Goal: Information Seeking & Learning: Understand process/instructions

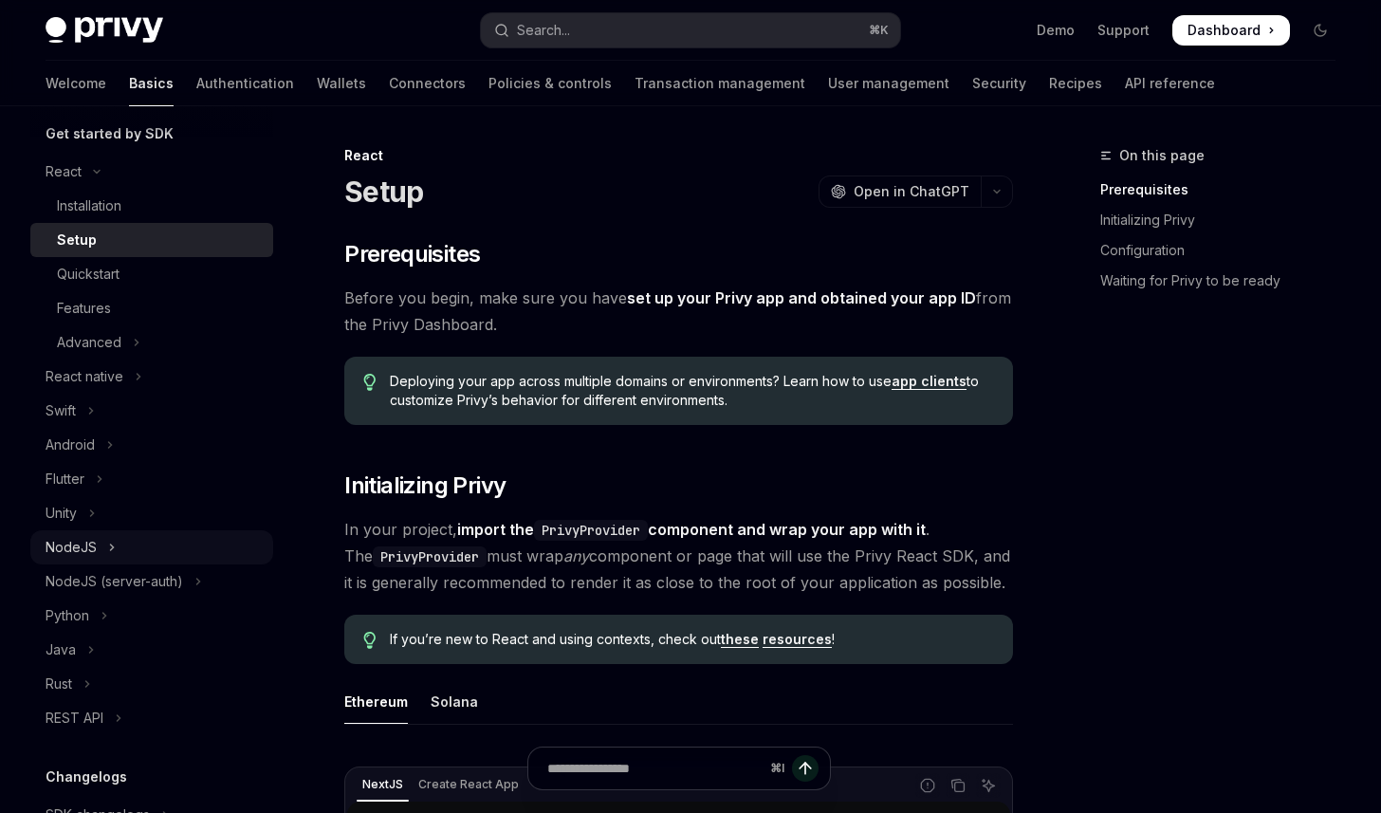
scroll to position [216, 0]
click at [159, 588] on div "NodeJS (server-auth)" at bounding box center [115, 578] width 138 height 23
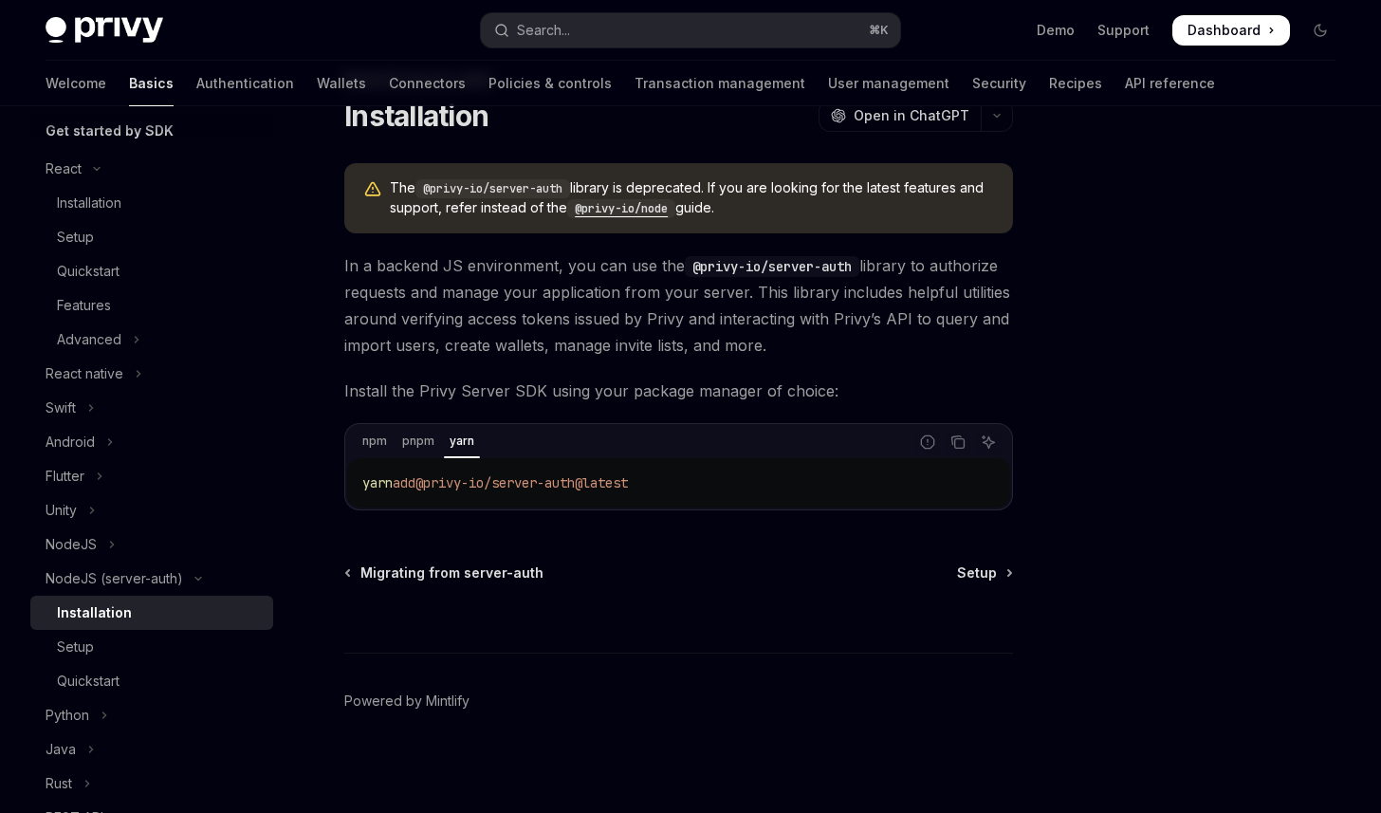
scroll to position [79, 0]
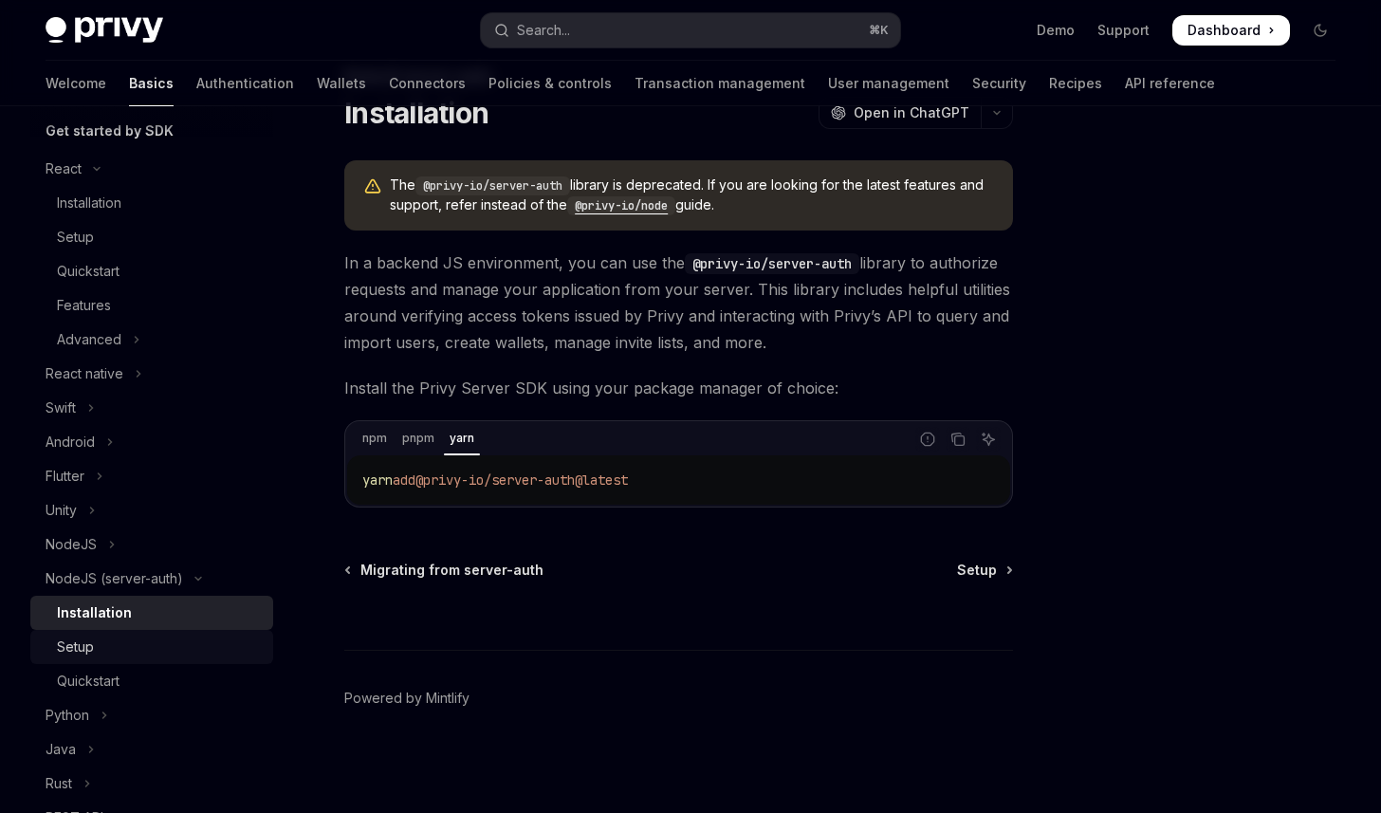
click at [113, 634] on link "Setup" at bounding box center [151, 647] width 243 height 34
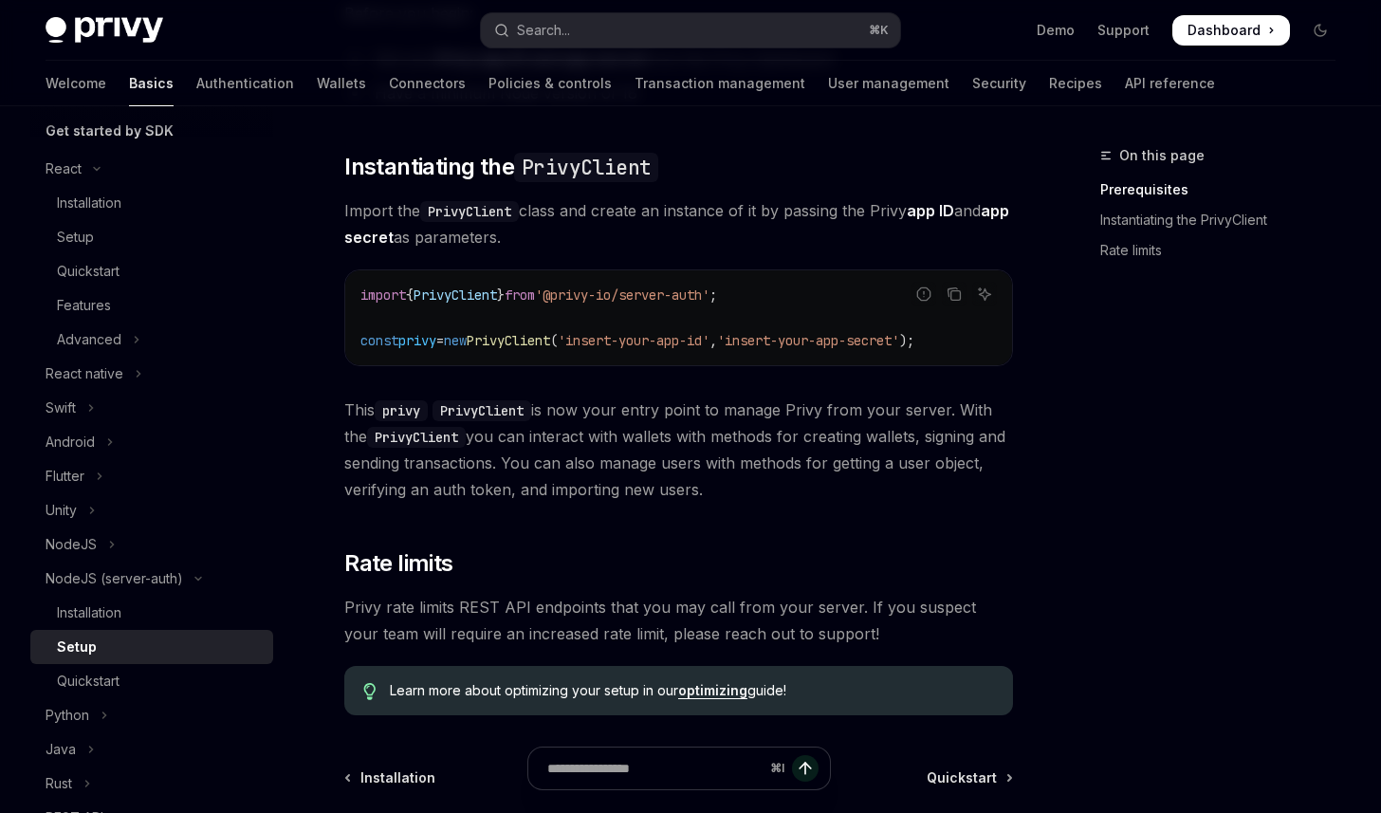
scroll to position [616, 0]
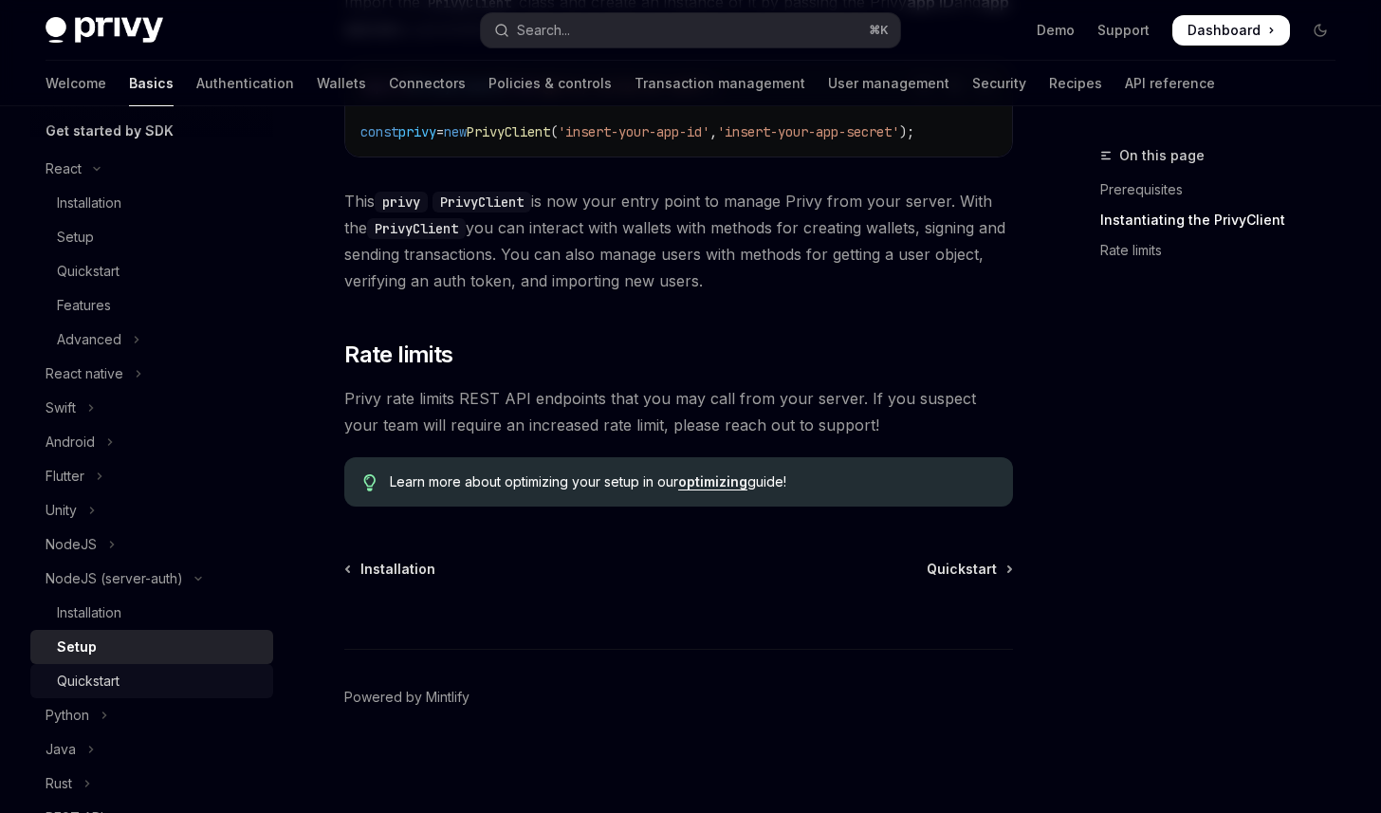
click at [111, 674] on div "Quickstart" at bounding box center [88, 681] width 63 height 23
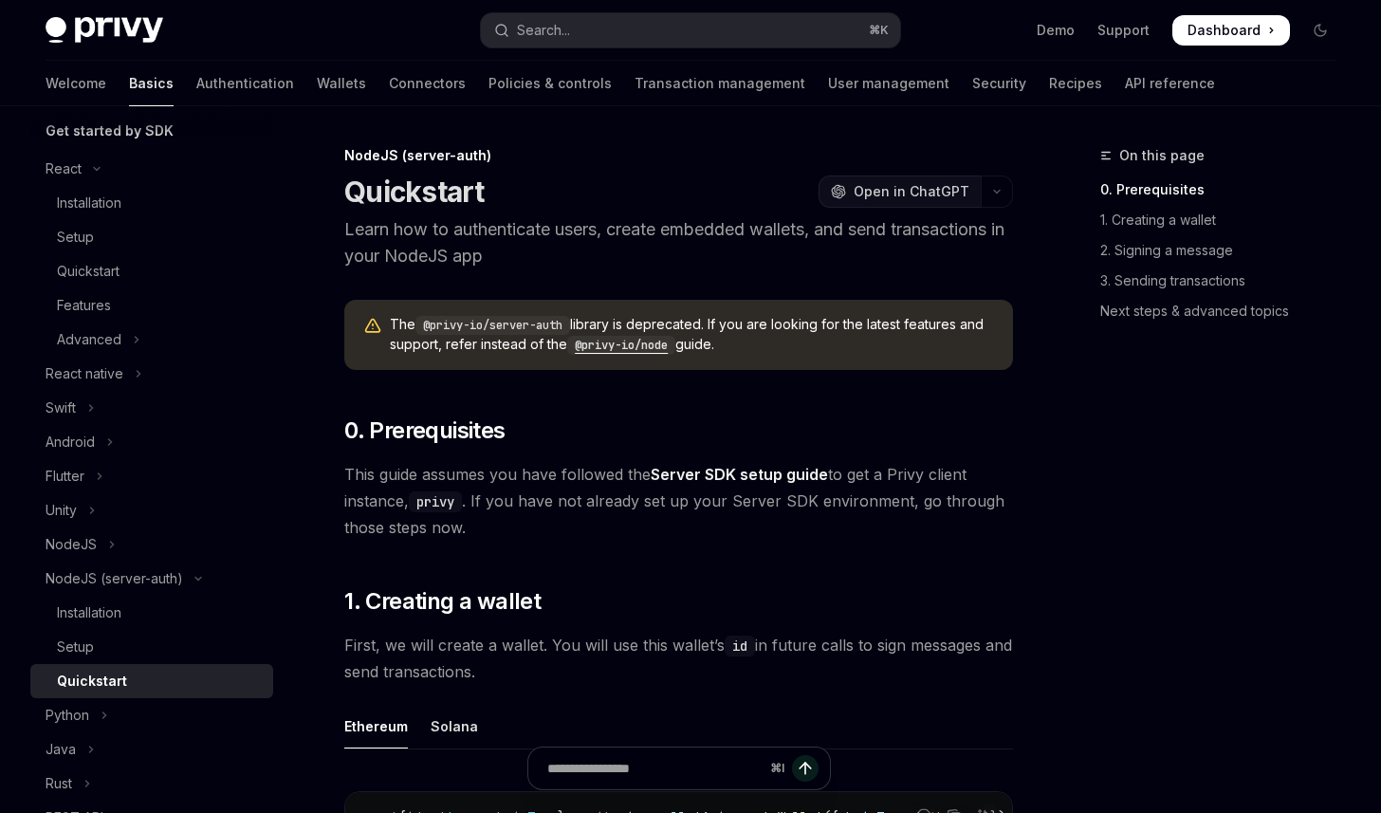
click at [883, 196] on span "Open in ChatGPT" at bounding box center [912, 191] width 116 height 19
click at [637, 344] on code "@privy-io/node" at bounding box center [621, 345] width 108 height 19
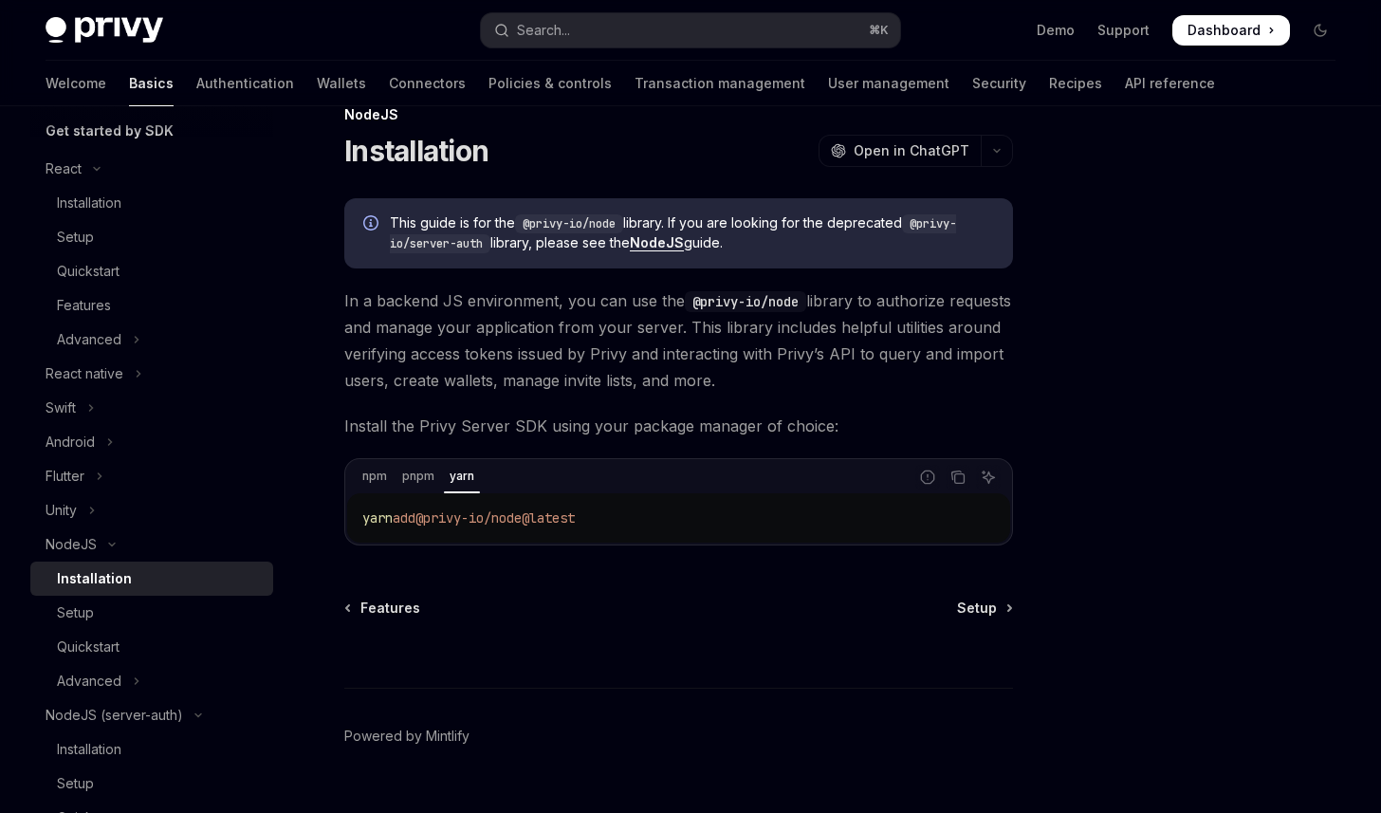
scroll to position [39, 0]
click at [970, 601] on span "Setup" at bounding box center [977, 610] width 40 height 19
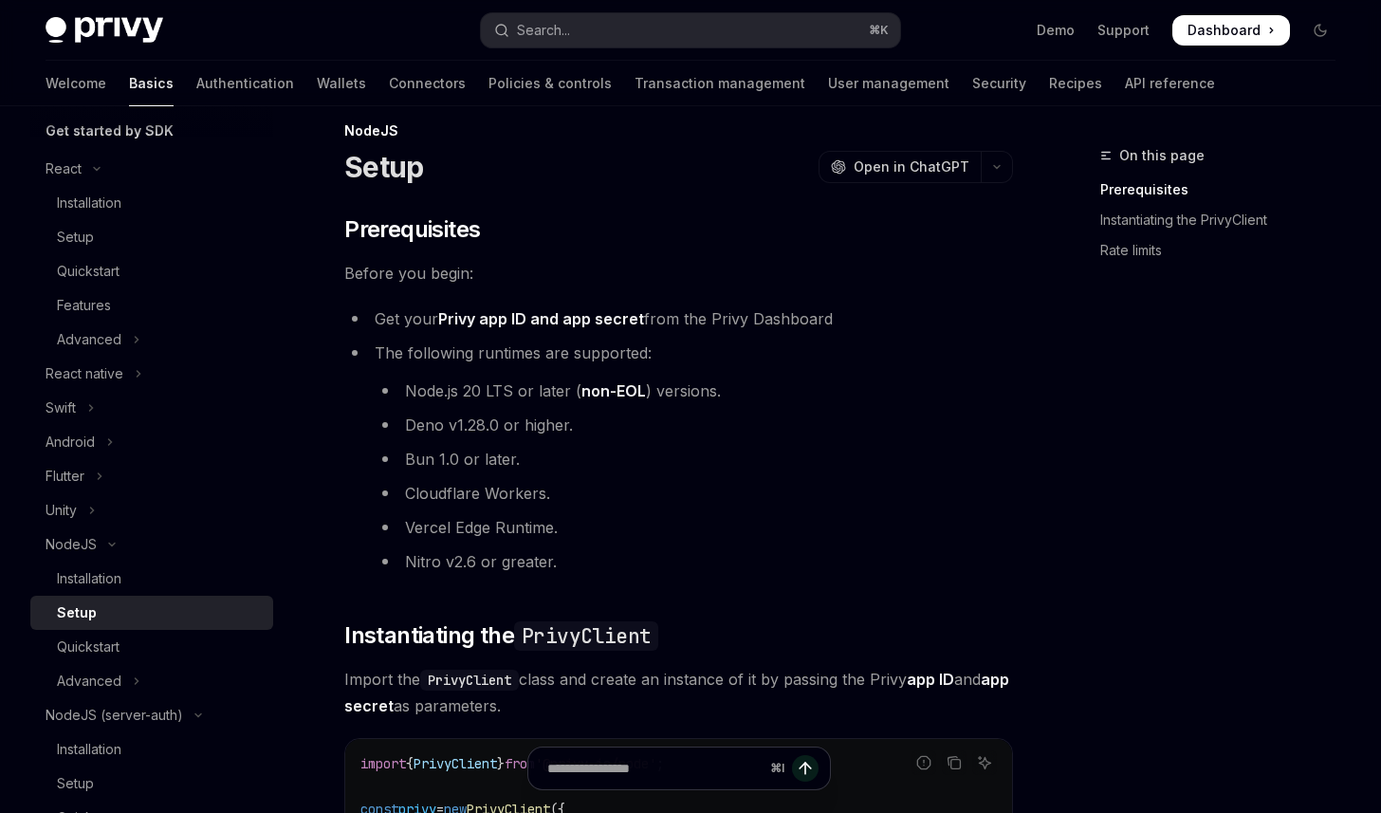
scroll to position [25, 0]
click at [859, 166] on div "OpenAI Open in ChatGPT" at bounding box center [900, 166] width 139 height 19
drag, startPoint x: 774, startPoint y: 352, endPoint x: 780, endPoint y: 343, distance: 10.3
click at [775, 350] on li "The following runtimes are supported: Node.js 20 LTS or later ( non-EOL ) versi…" at bounding box center [678, 457] width 669 height 235
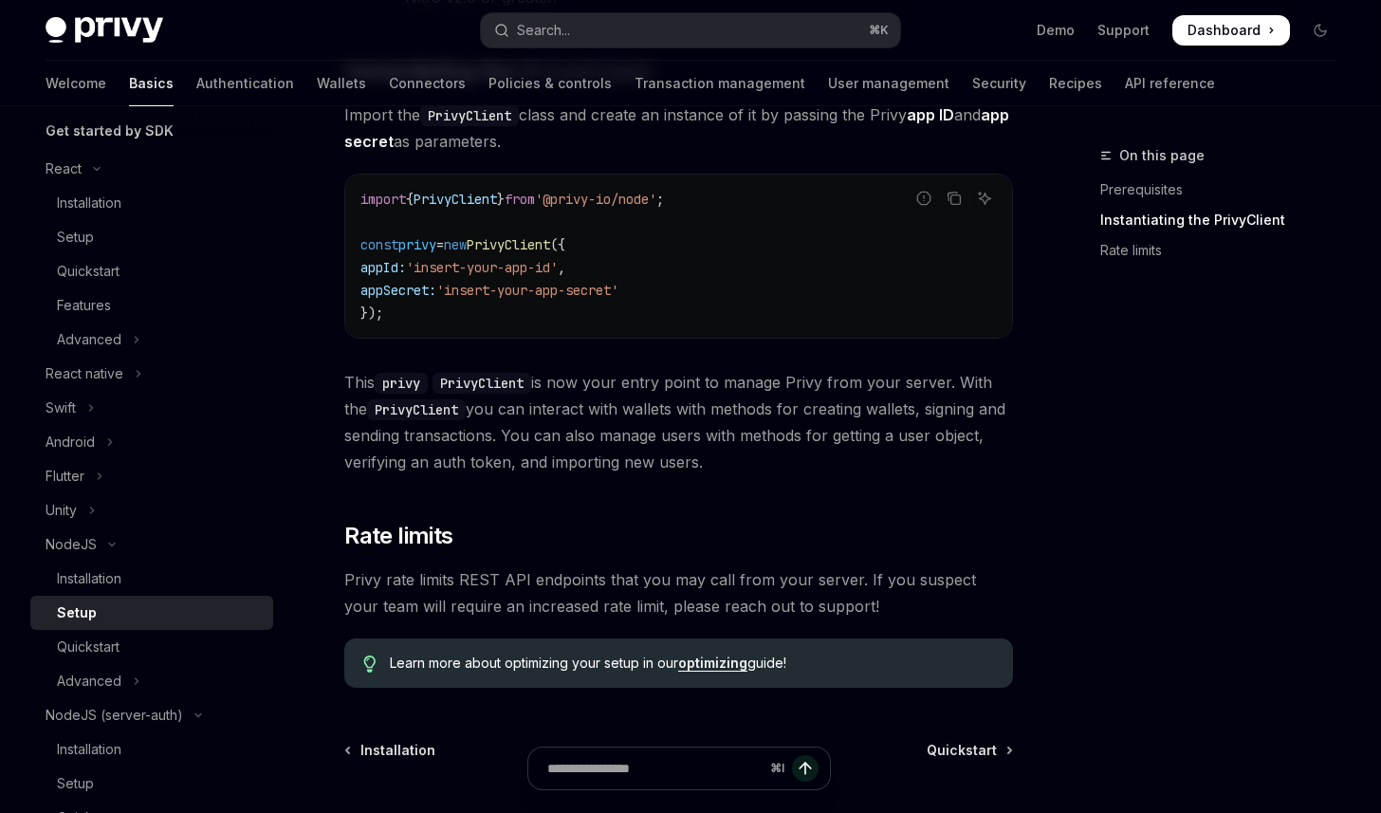
scroll to position [770, 0]
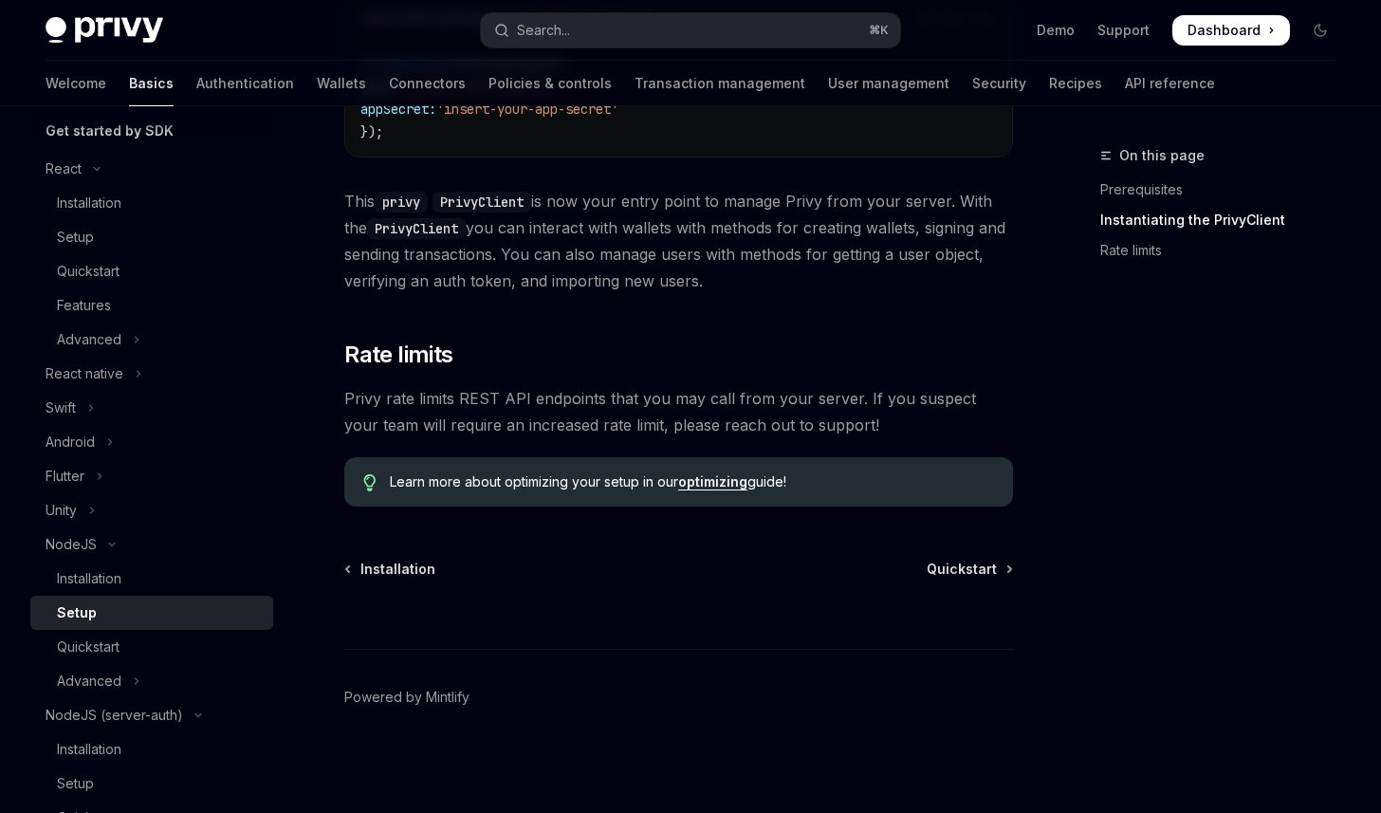
click at [936, 548] on div "NodeJS Setup OpenAI Open in ChatGPT OpenAI Open in ChatGPT ​ Prerequisites Befo…" at bounding box center [501, 93] width 1032 height 1439
click at [942, 562] on span "Quickstart" at bounding box center [962, 569] width 70 height 19
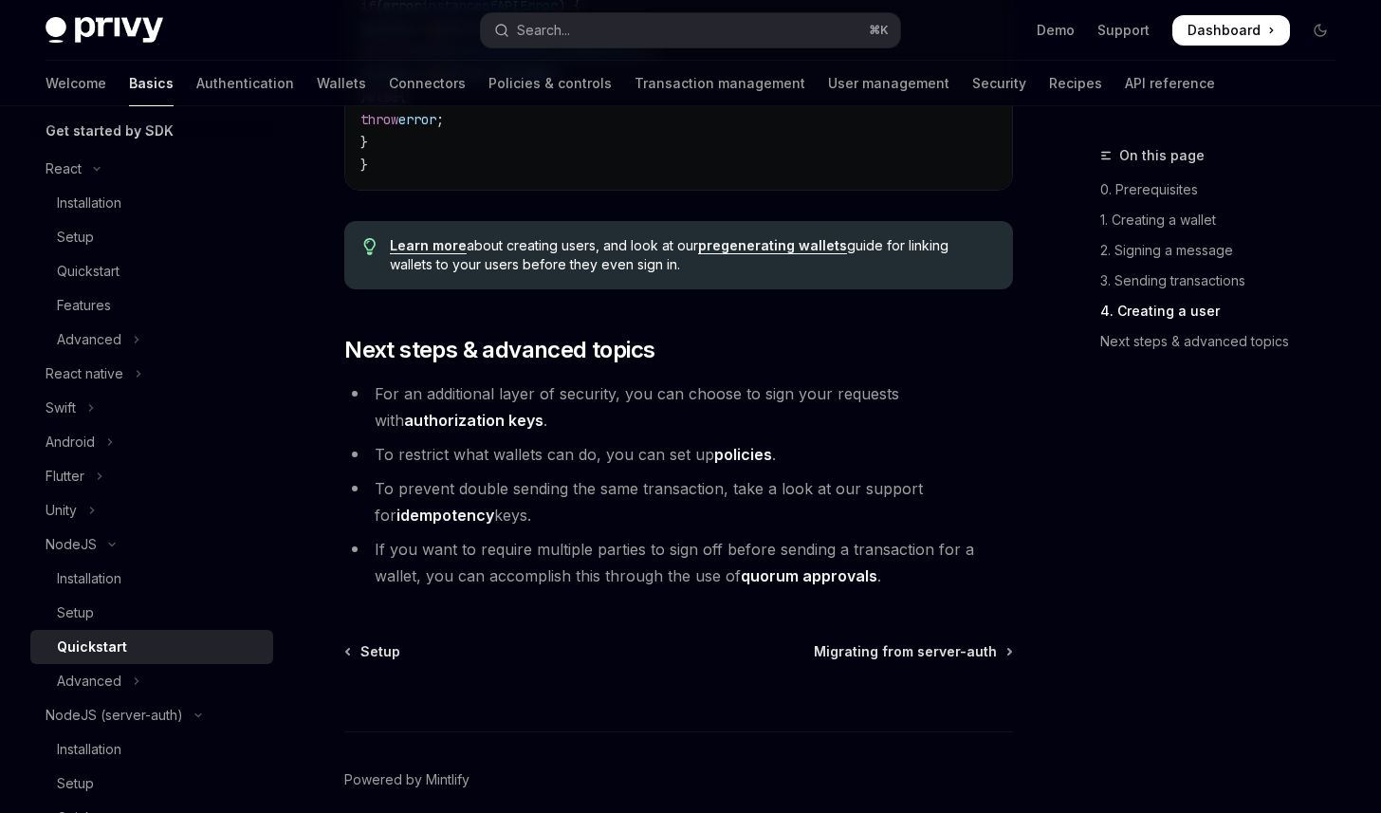
scroll to position [3837, 0]
click at [108, 677] on div "Advanced" at bounding box center [89, 681] width 65 height 23
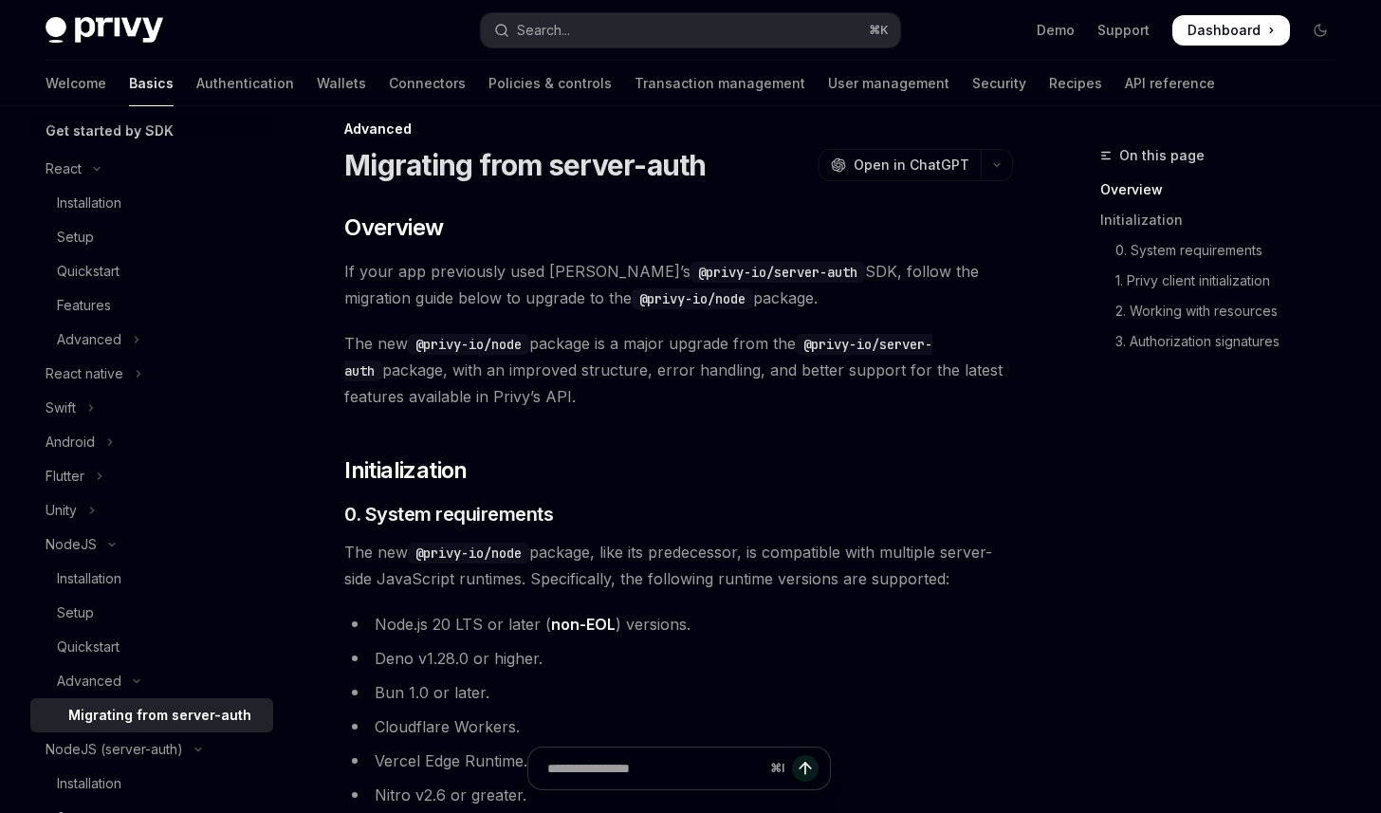
scroll to position [28, 0]
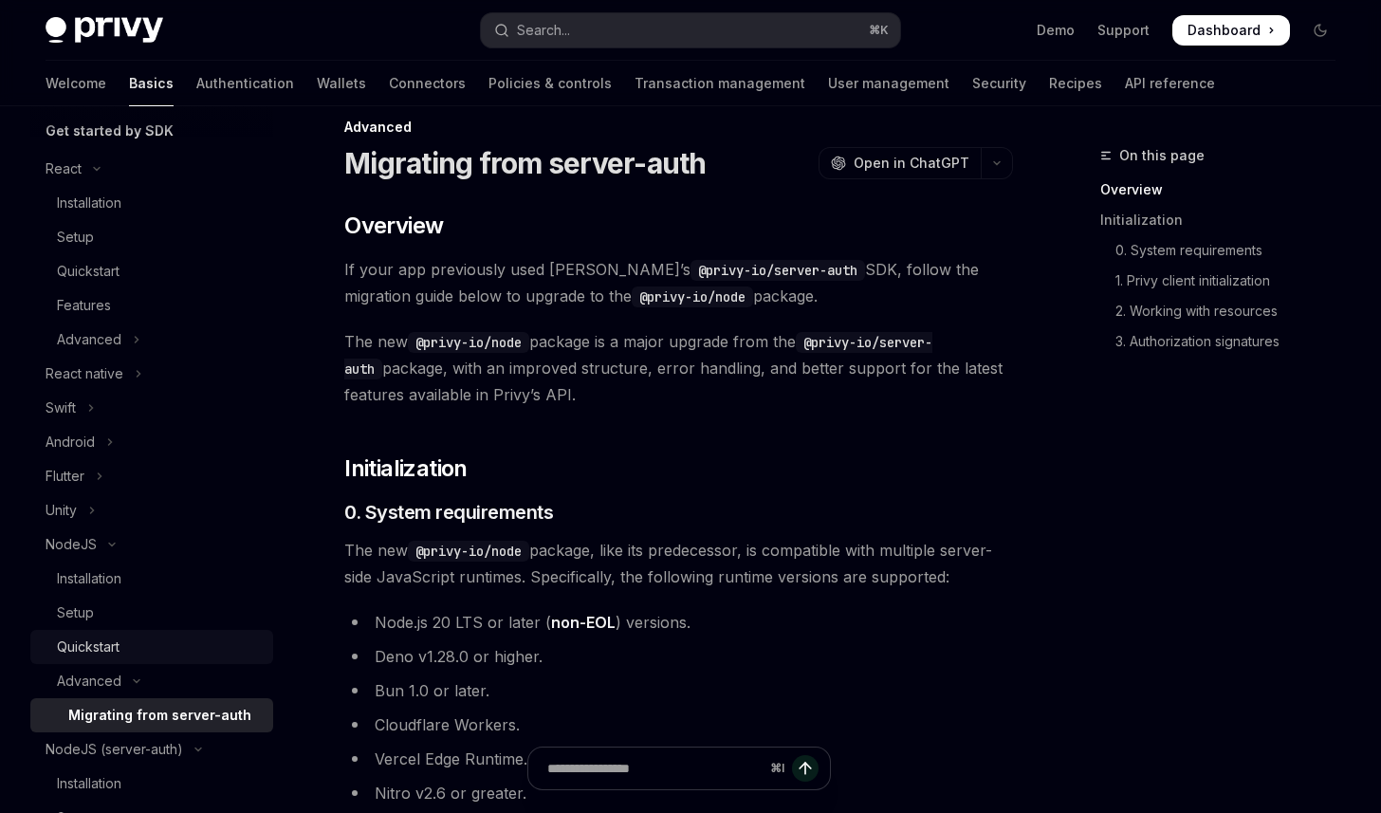
click at [114, 652] on div "Quickstart" at bounding box center [88, 647] width 63 height 23
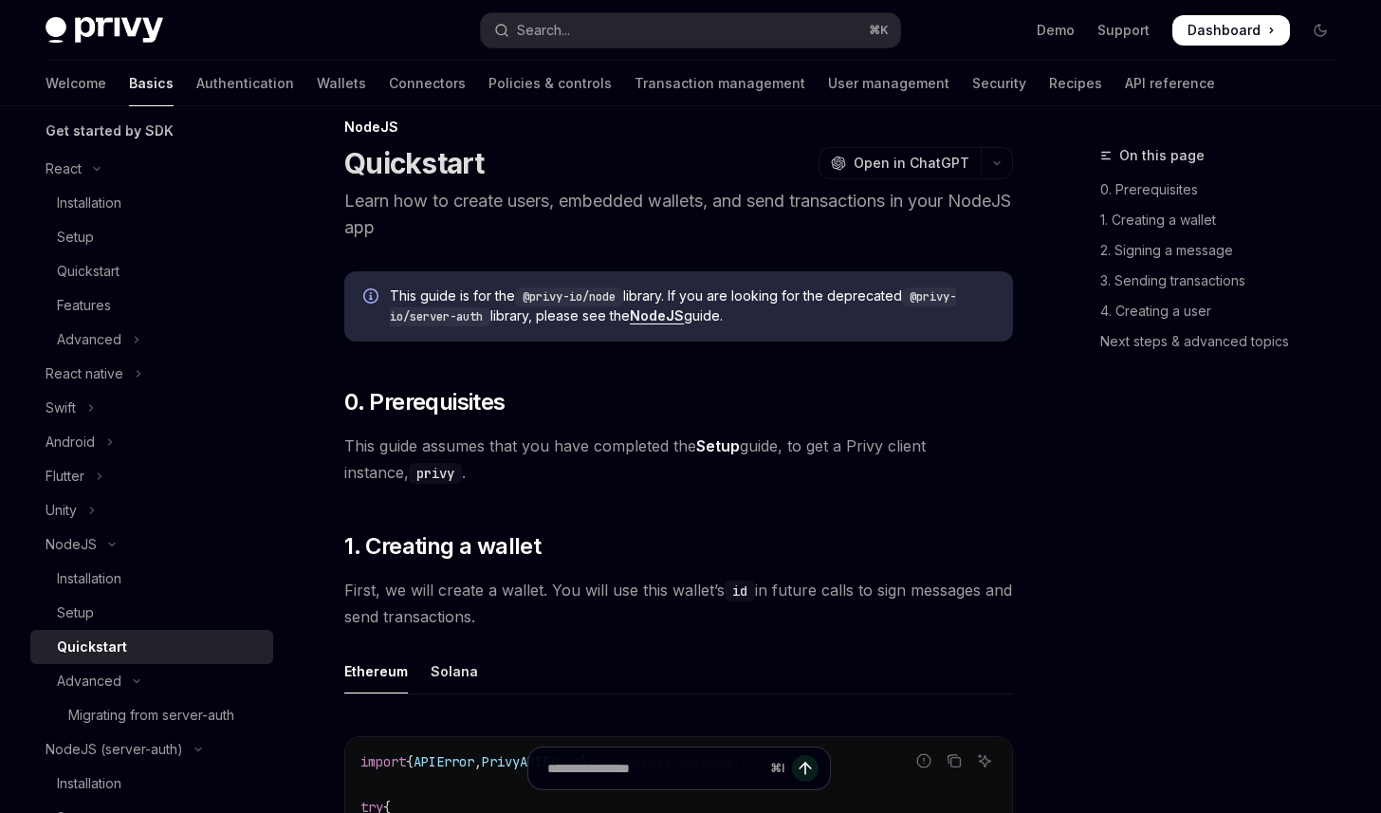
type textarea "*"
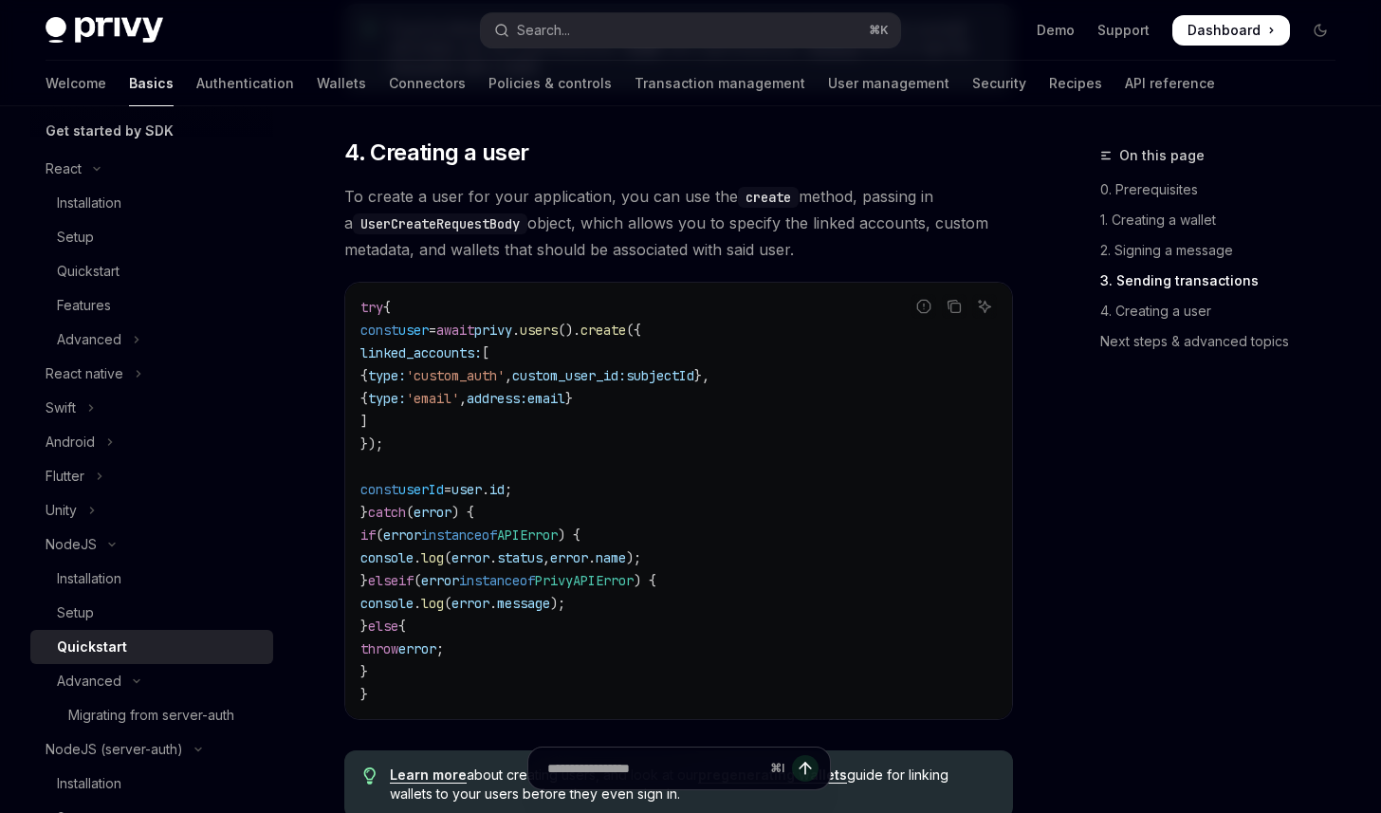
scroll to position [3308, 0]
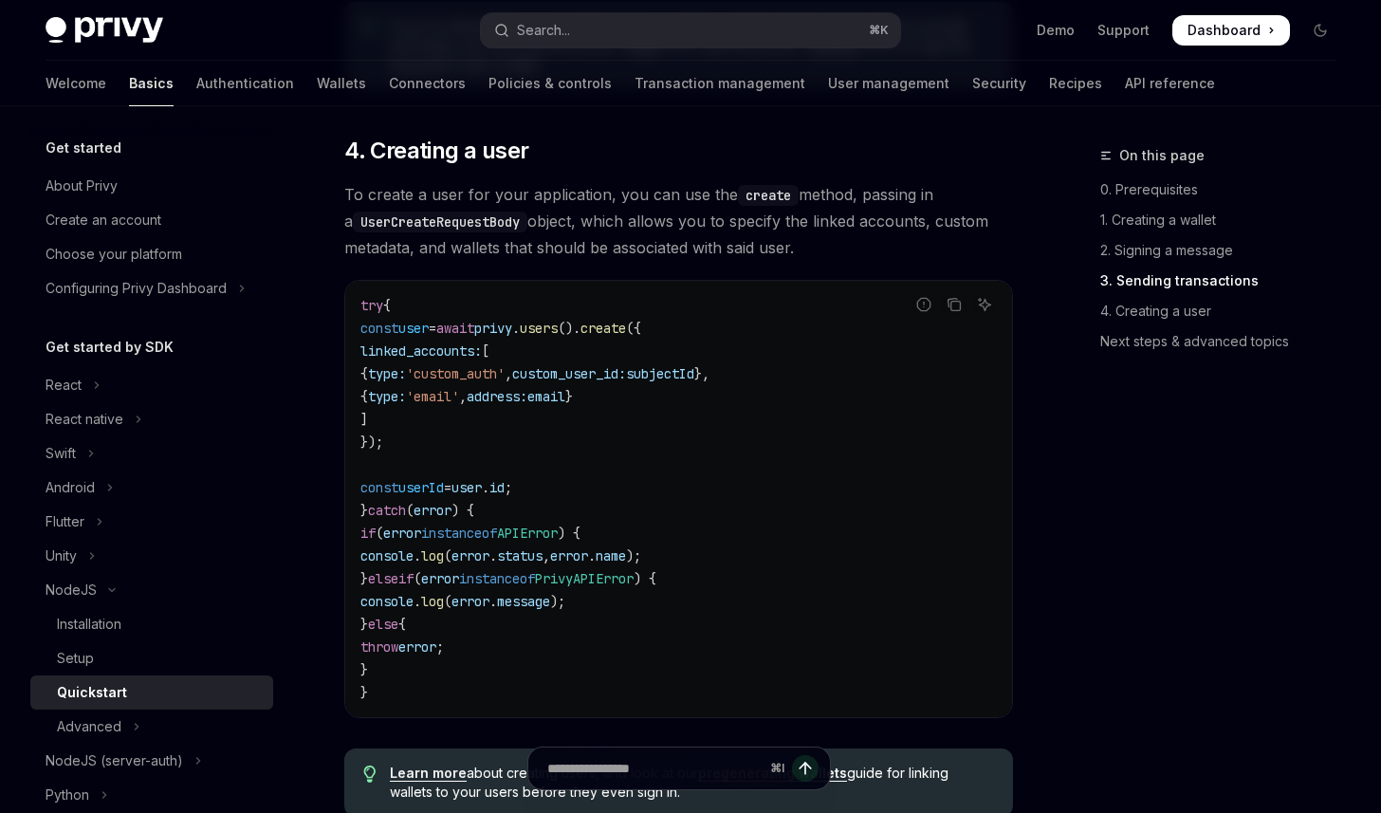
click at [1149, 380] on div "On this page 0. Prerequisites 1. Creating a wallet 2. Signing a message 3. Send…" at bounding box center [1207, 478] width 288 height 669
click at [1136, 308] on link "4. Creating a user" at bounding box center [1225, 311] width 250 height 30
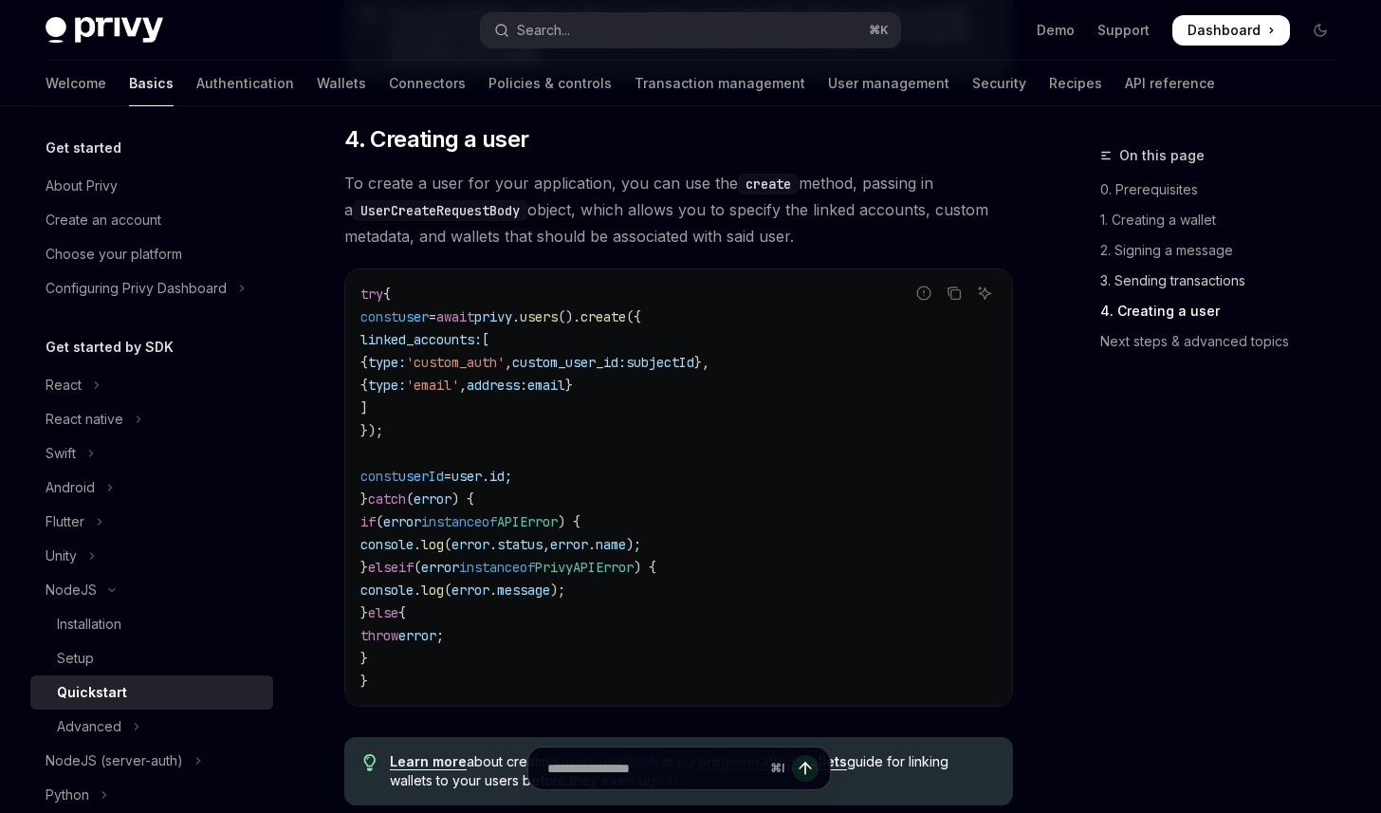
click at [1149, 279] on link "3. Sending transactions" at bounding box center [1225, 281] width 250 height 30
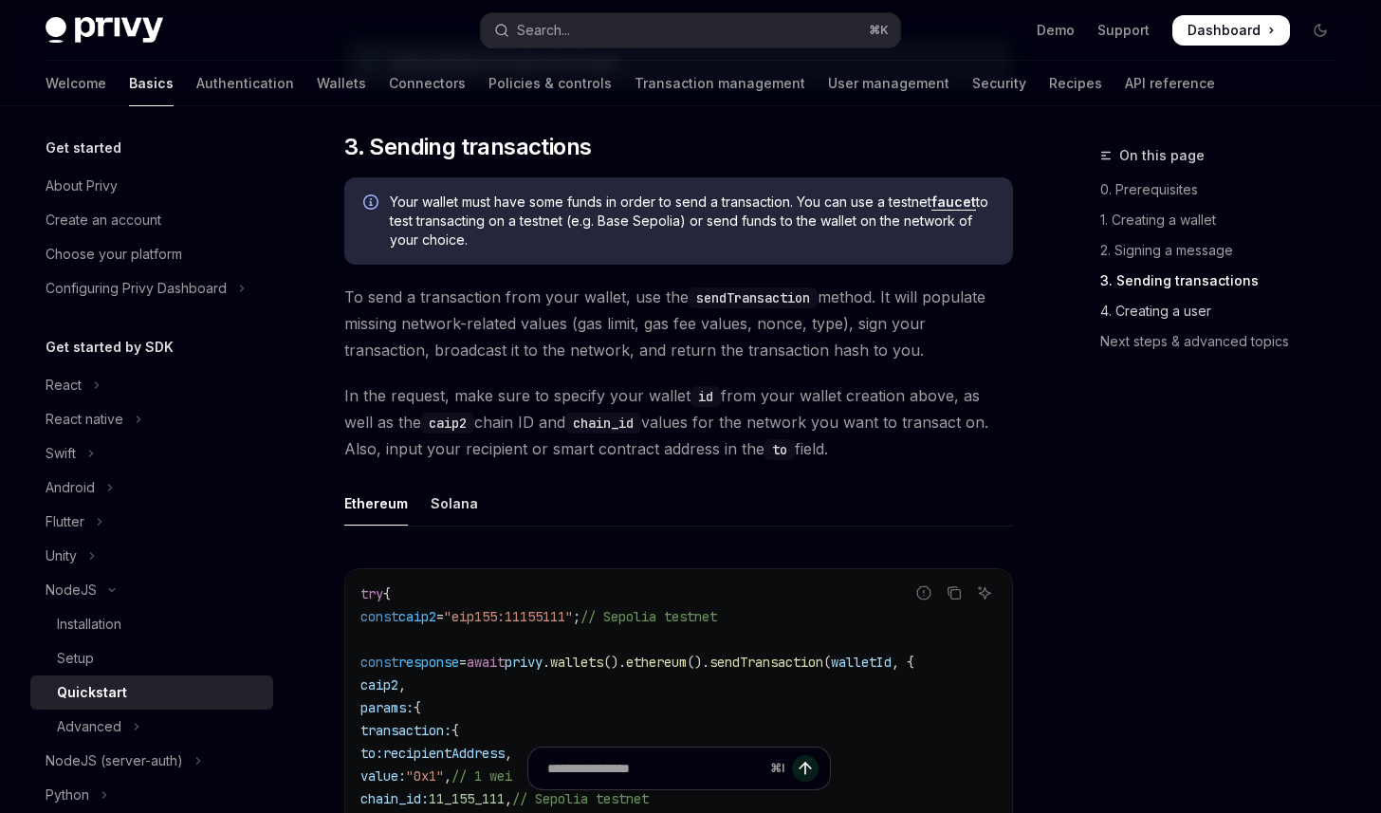
click at [1154, 306] on link "4. Creating a user" at bounding box center [1225, 311] width 250 height 30
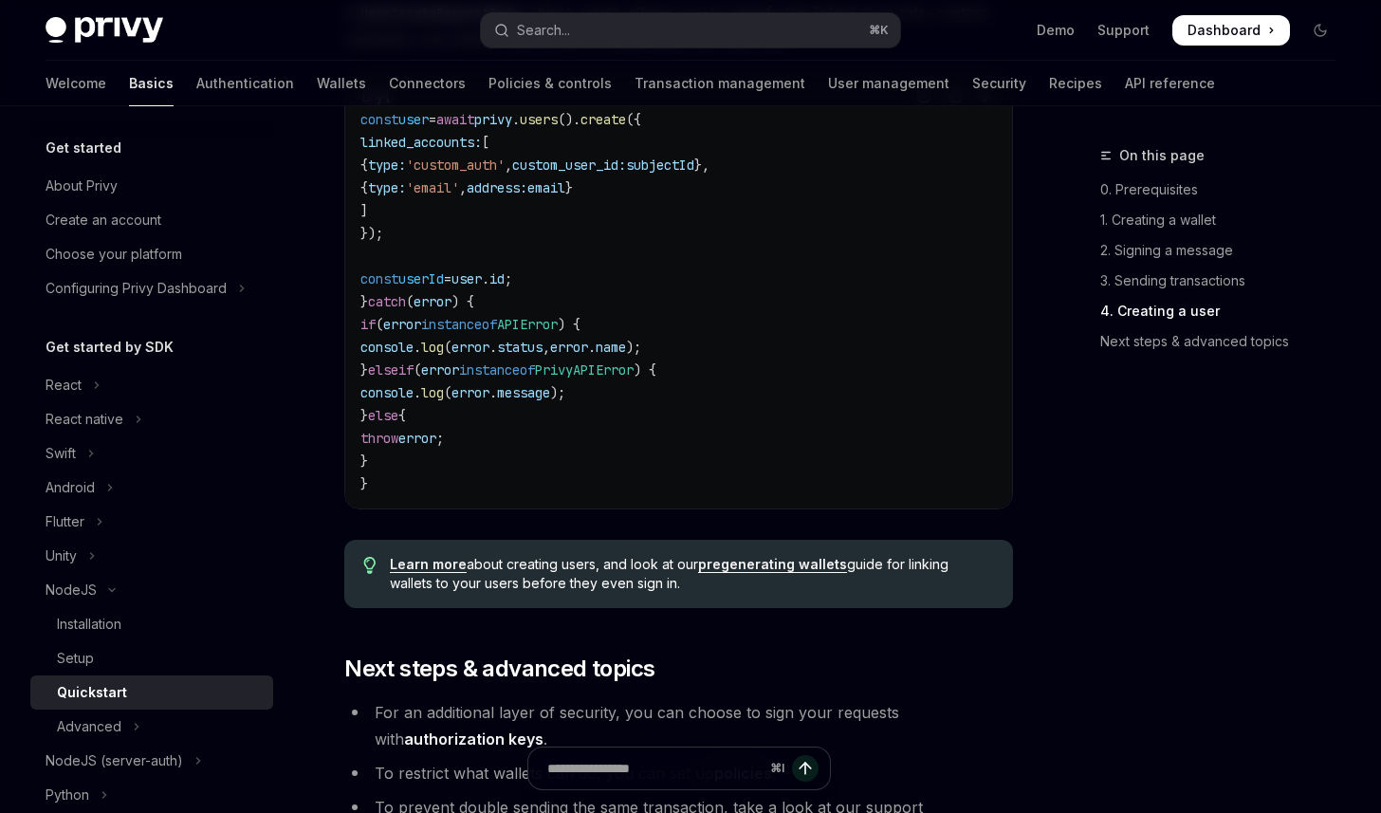
scroll to position [3518, 0]
click at [503, 508] on div "Report incorrect code Copy Ask AI try { const user = await privy . users (). cr…" at bounding box center [678, 289] width 669 height 438
click at [535, 378] on span "instanceof" at bounding box center [497, 368] width 76 height 17
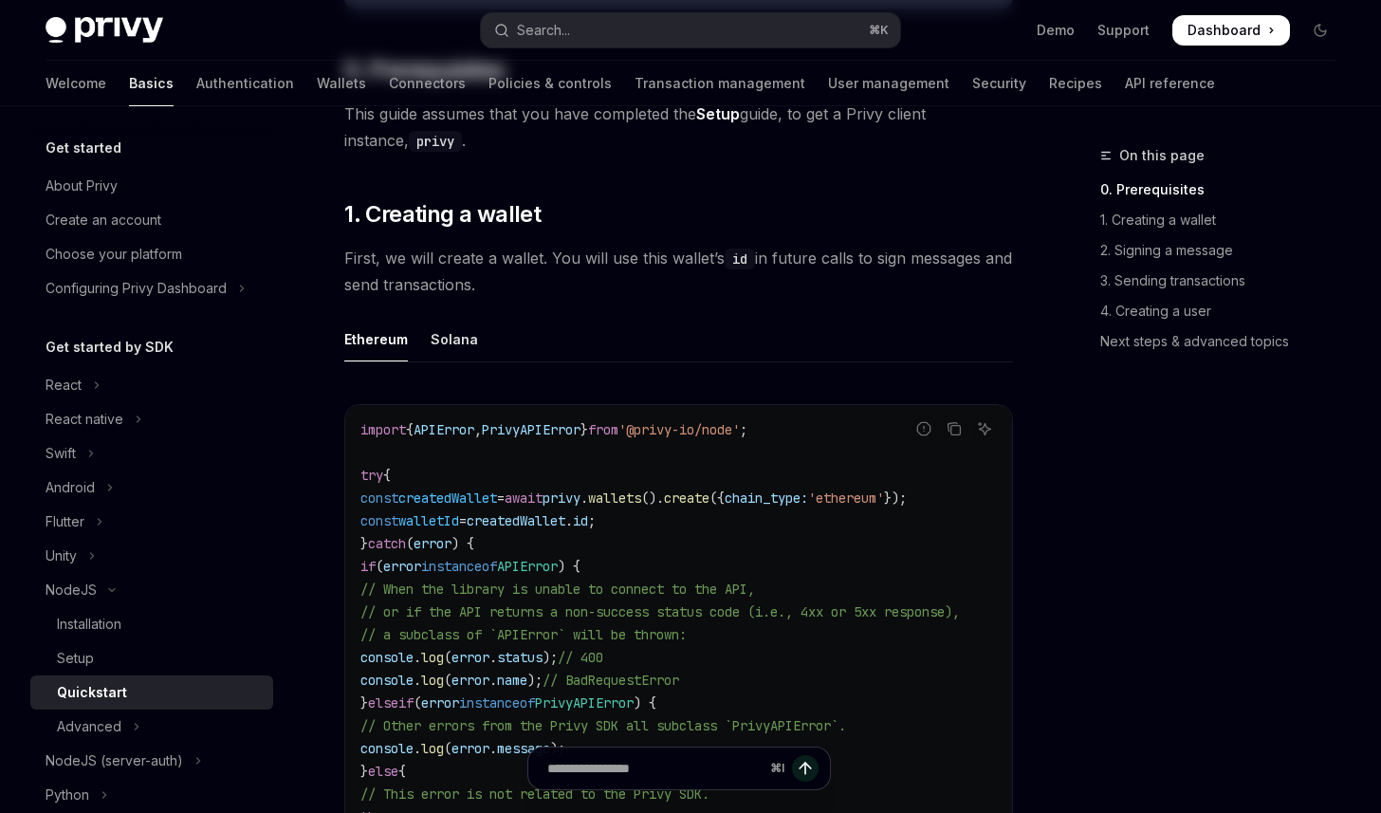
scroll to position [0, 0]
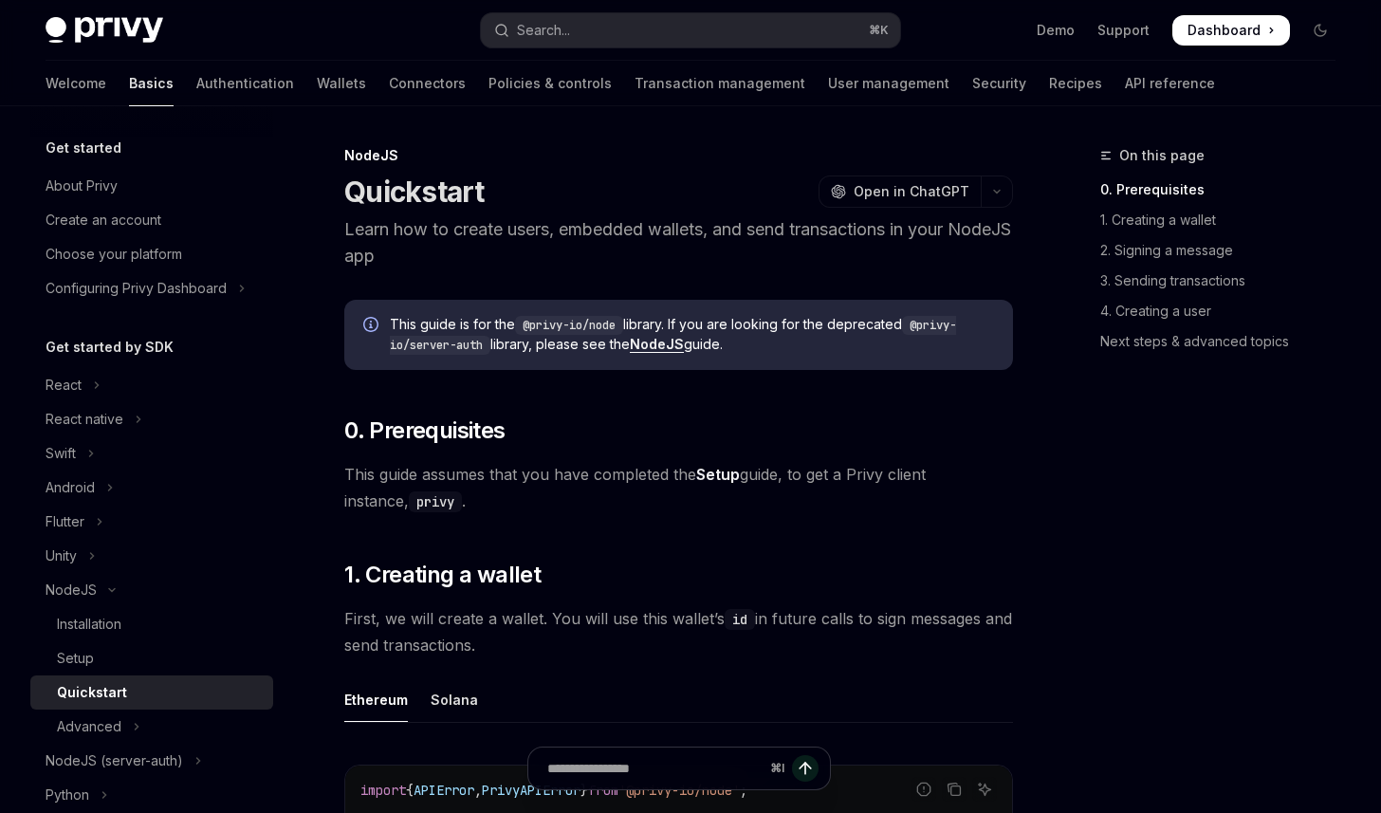
click at [545, 323] on code "@privy-io/node" at bounding box center [569, 325] width 108 height 19
click at [524, 331] on code "@privy-io/node" at bounding box center [569, 325] width 108 height 19
drag, startPoint x: 528, startPoint y: 324, endPoint x: 622, endPoint y: 328, distance: 94.0
click at [622, 328] on code "@privy-io/node" at bounding box center [569, 325] width 108 height 19
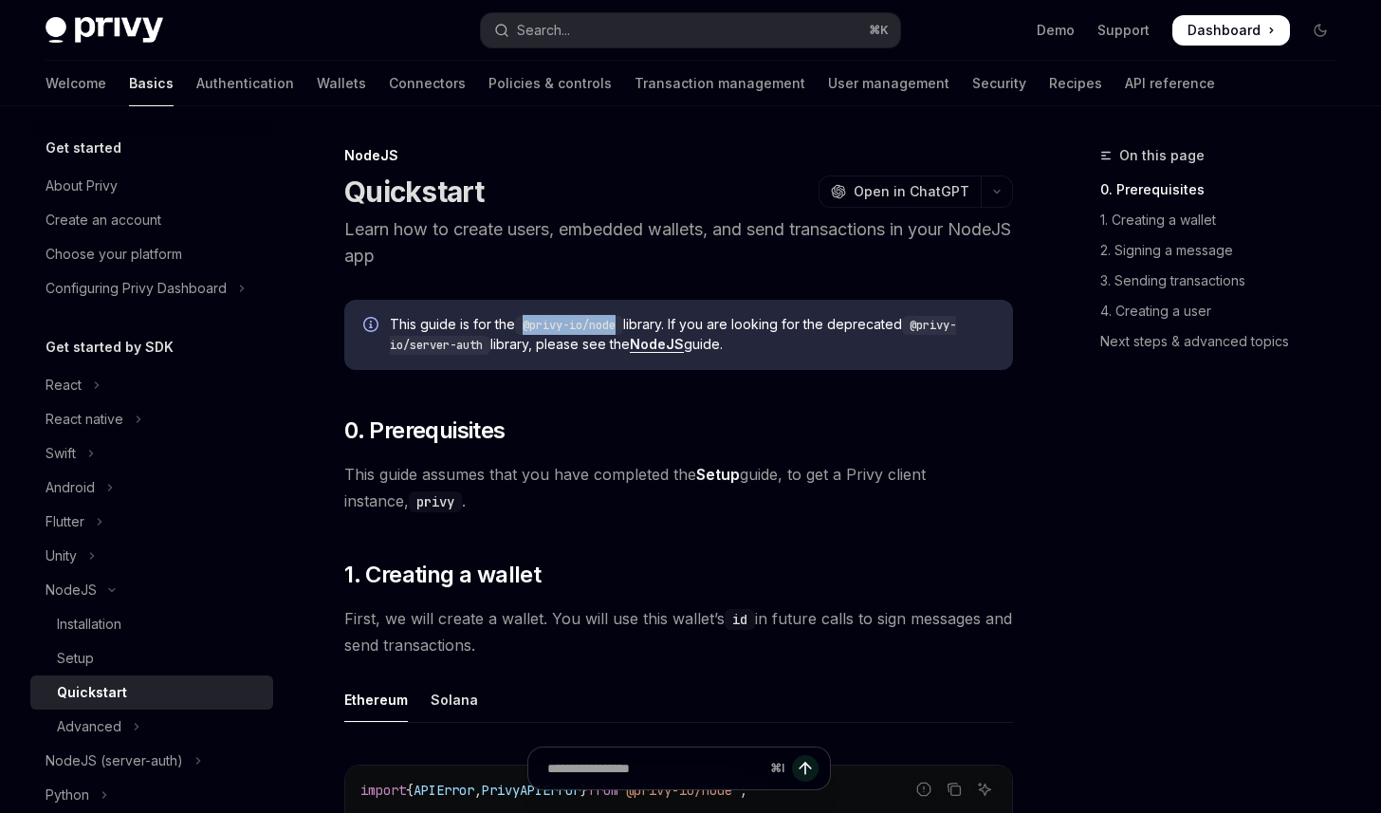
copy code "@privy-io/node"
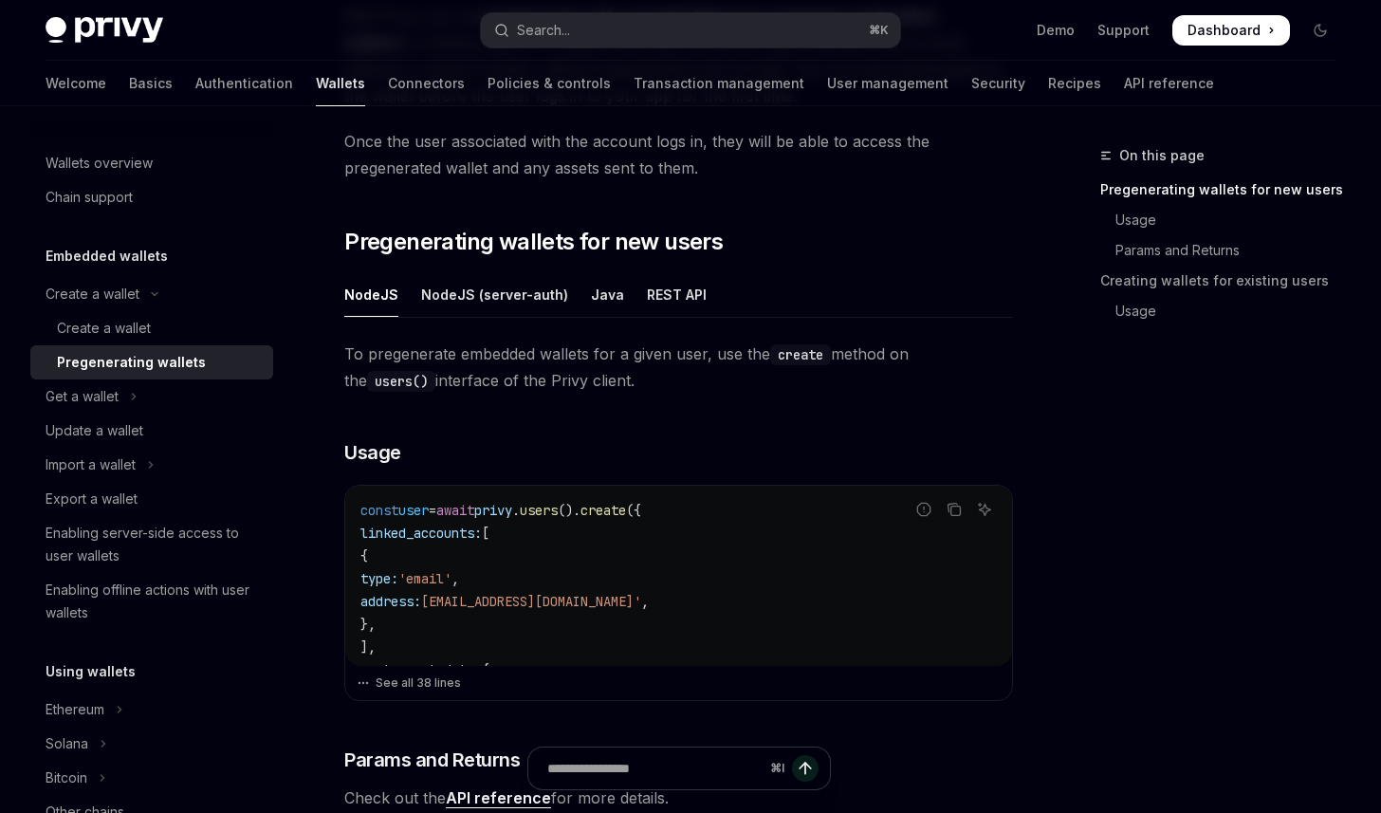
scroll to position [232, 0]
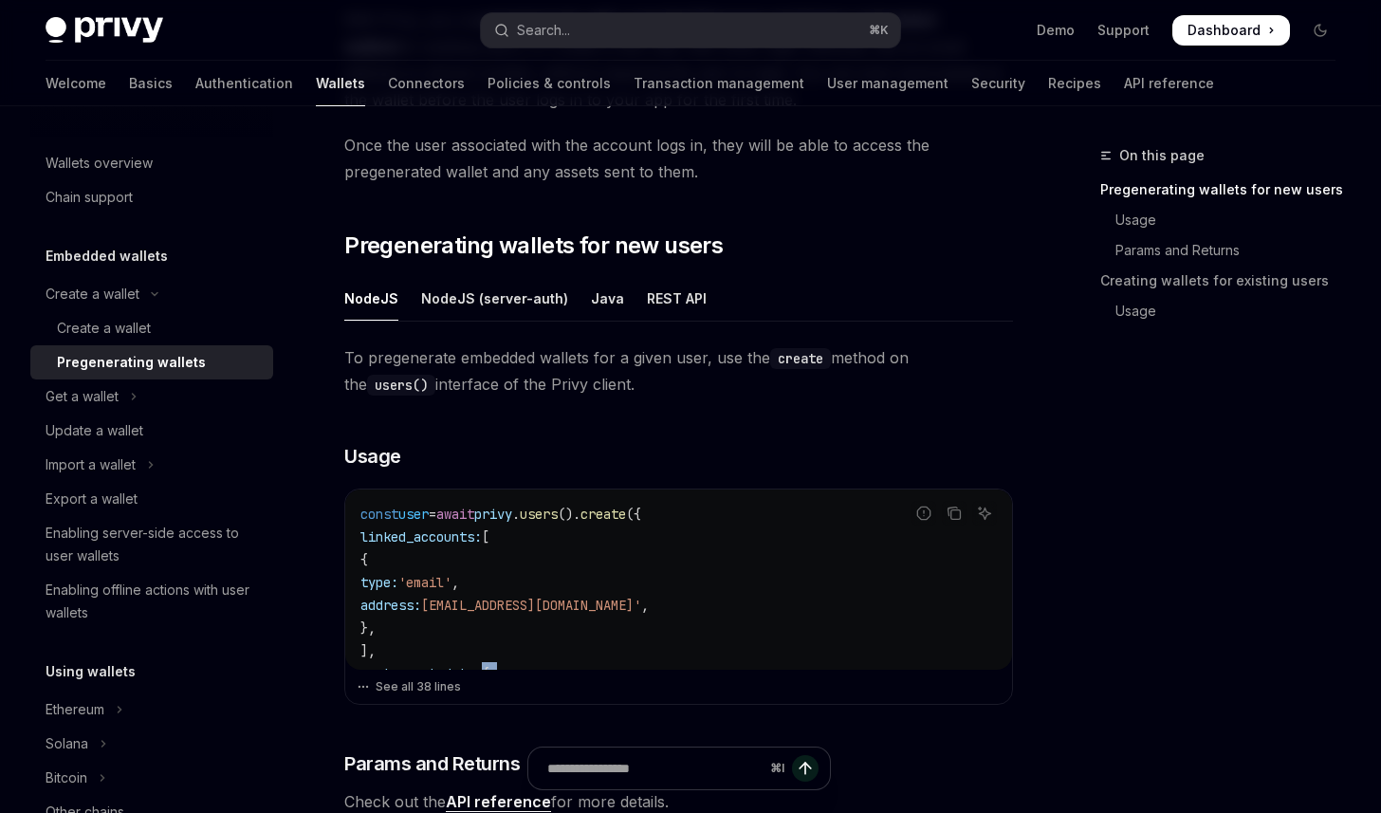
drag, startPoint x: 484, startPoint y: 670, endPoint x: 519, endPoint y: 668, distance: 35.2
click at [519, 668] on div "Report incorrect code Copy Ask AI const user = await privy . users (). create (…" at bounding box center [678, 597] width 669 height 216
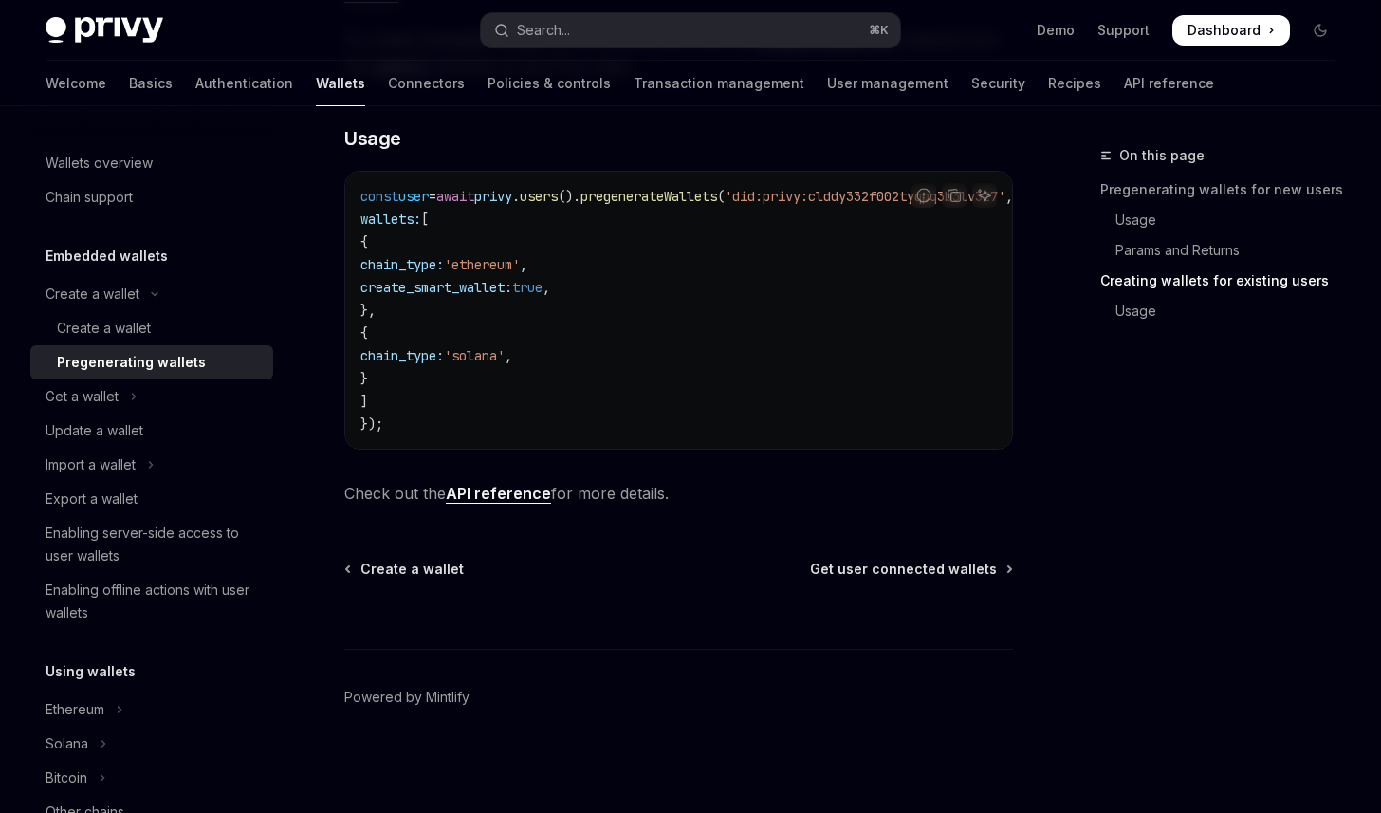
scroll to position [1188, 0]
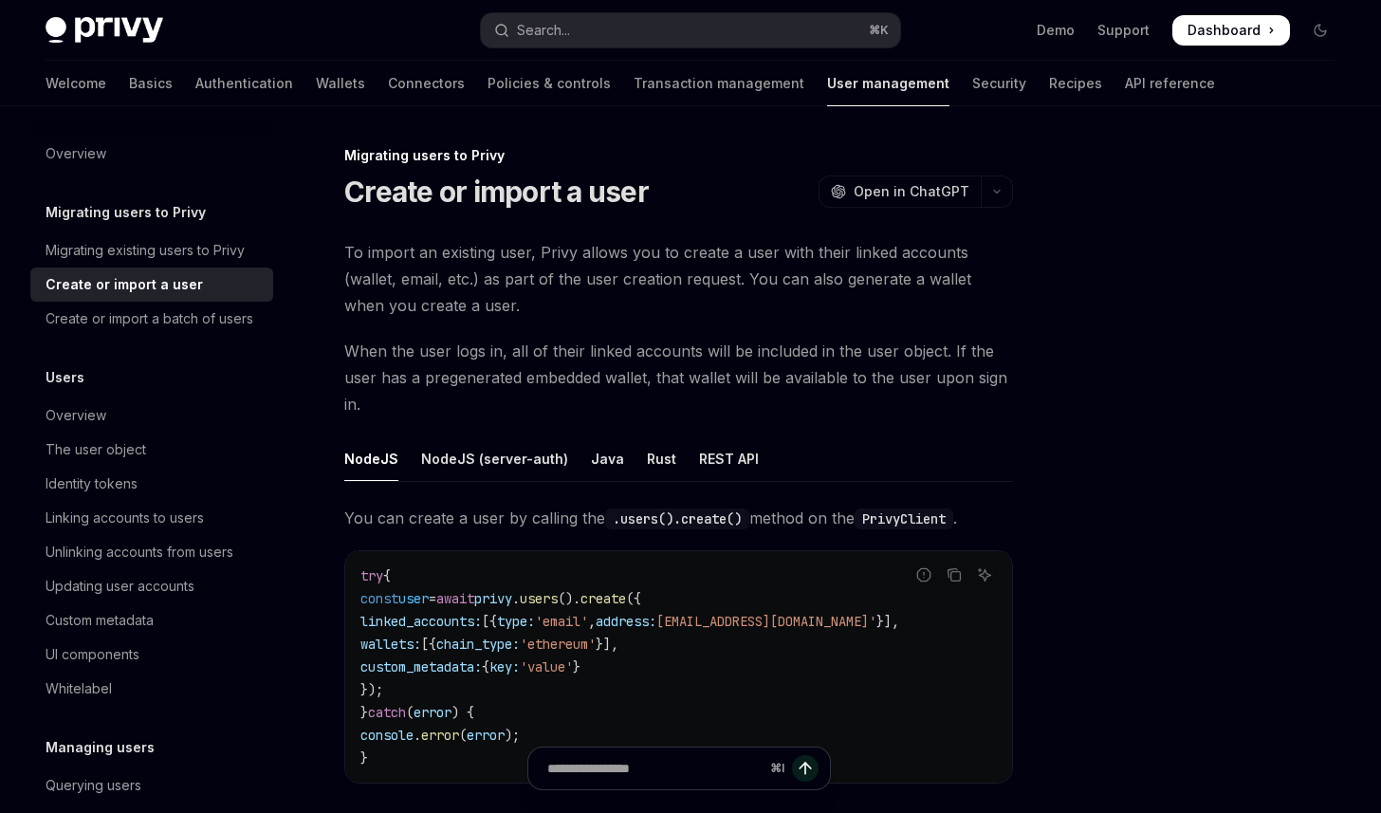
click at [467, 264] on span "To import an existing user, Privy allows you to create a user with their linked…" at bounding box center [678, 279] width 669 height 80
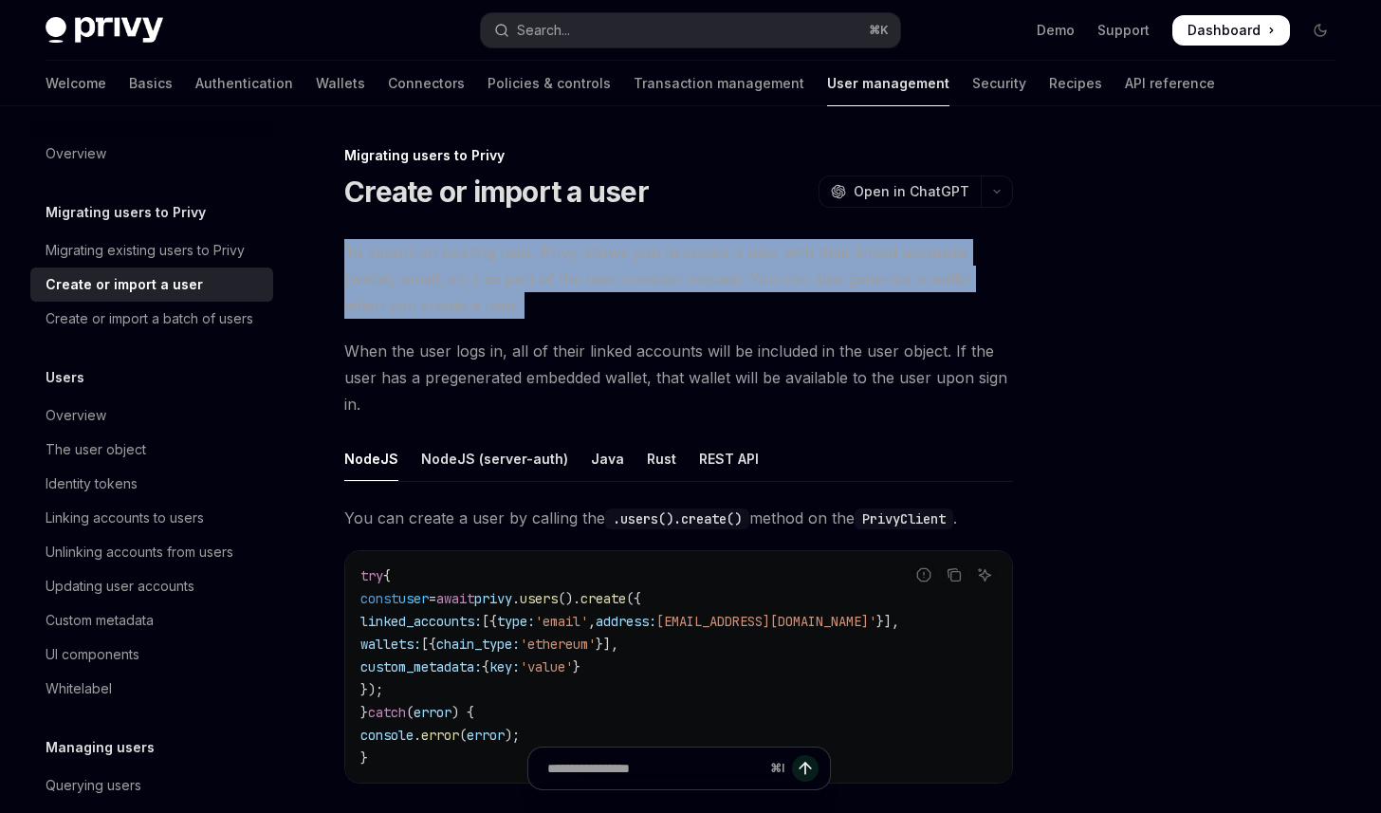
click at [467, 264] on span "To import an existing user, Privy allows you to create a user with their linked…" at bounding box center [678, 279] width 669 height 80
click at [476, 259] on span "To import an existing user, Privy allows you to create a user with their linked…" at bounding box center [678, 279] width 669 height 80
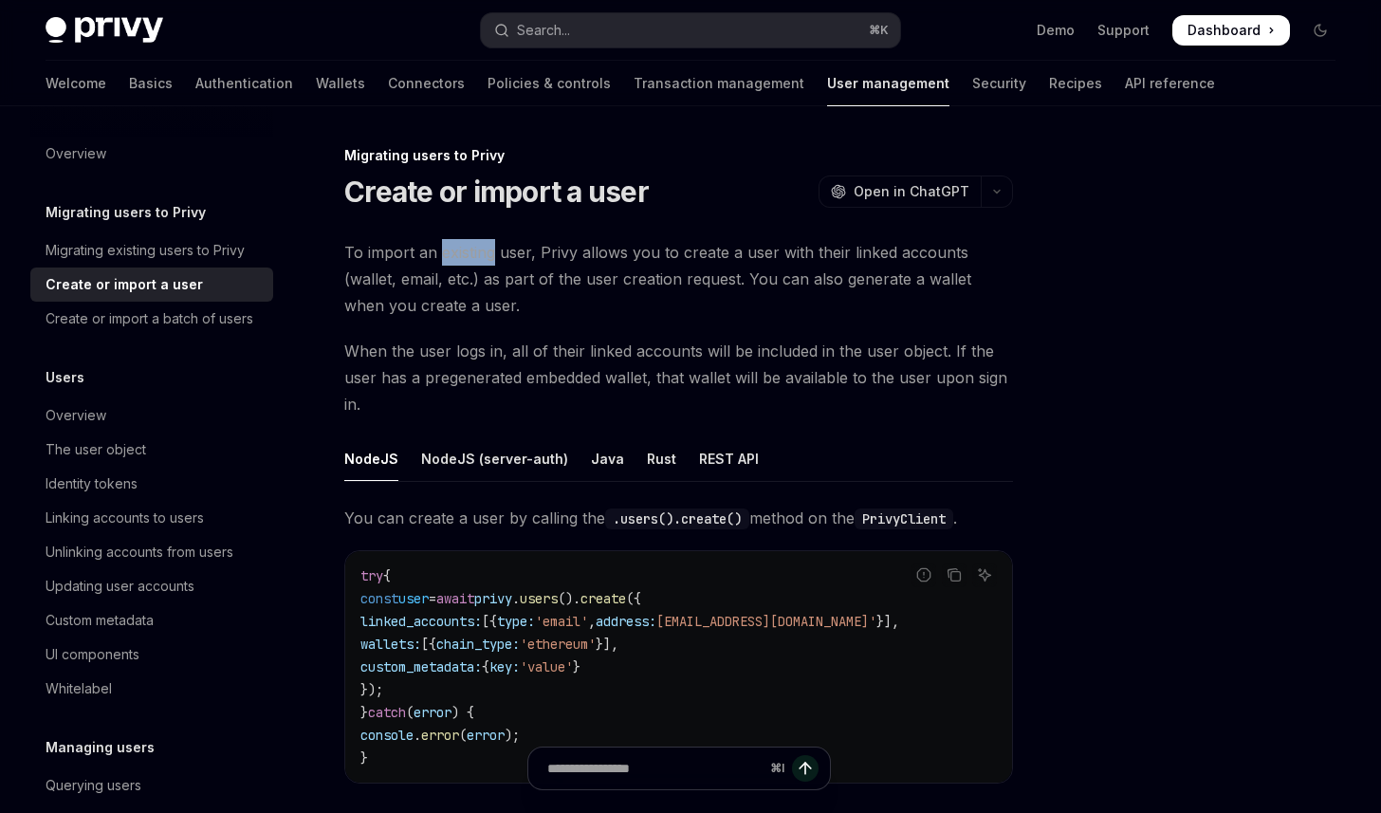
click at [476, 259] on span "To import an existing user, Privy allows you to create a user with their linked…" at bounding box center [678, 279] width 669 height 80
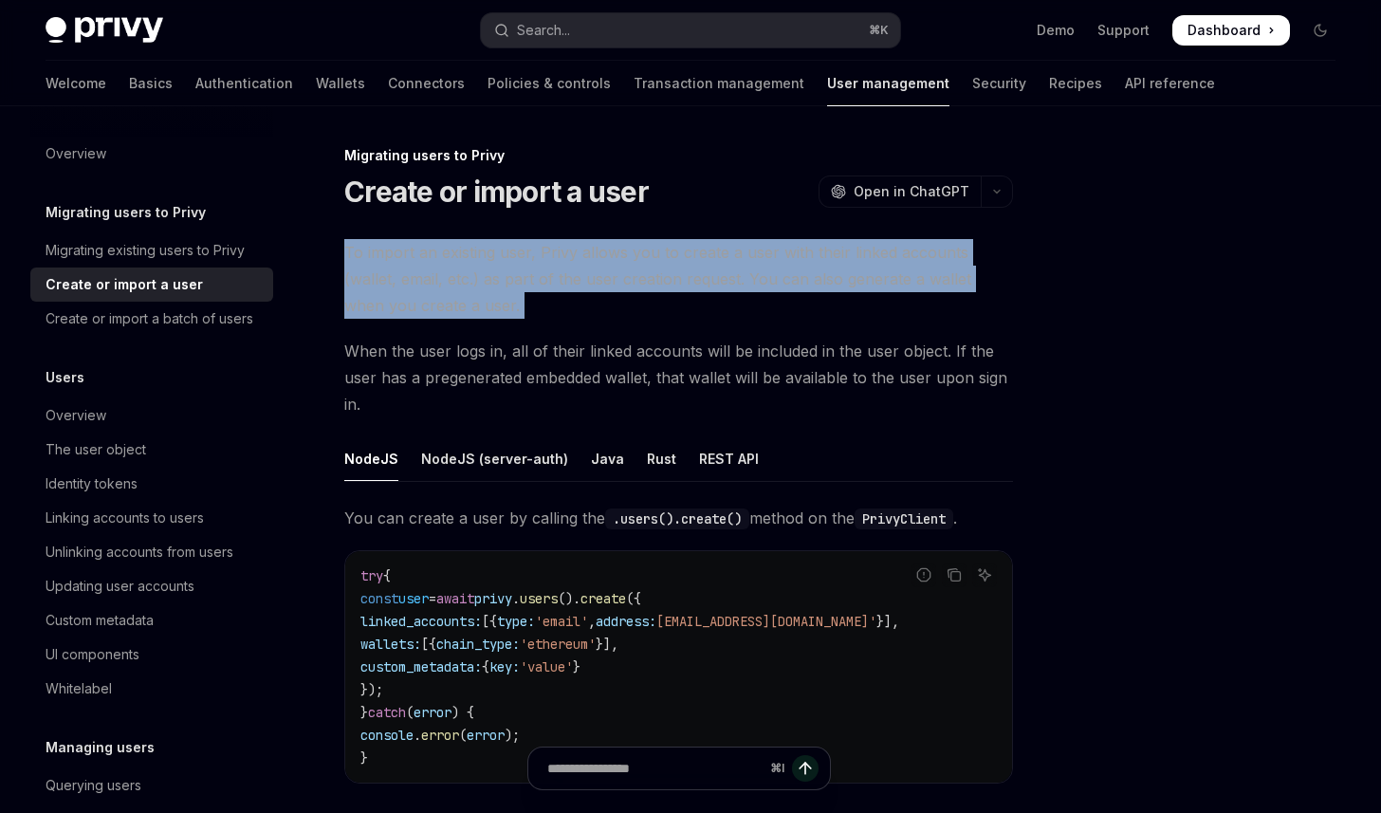
click at [476, 259] on span "To import an existing user, Privy allows you to create a user with their linked…" at bounding box center [678, 279] width 669 height 80
click at [487, 255] on span "To import an existing user, Privy allows you to create a user with their linked…" at bounding box center [678, 279] width 669 height 80
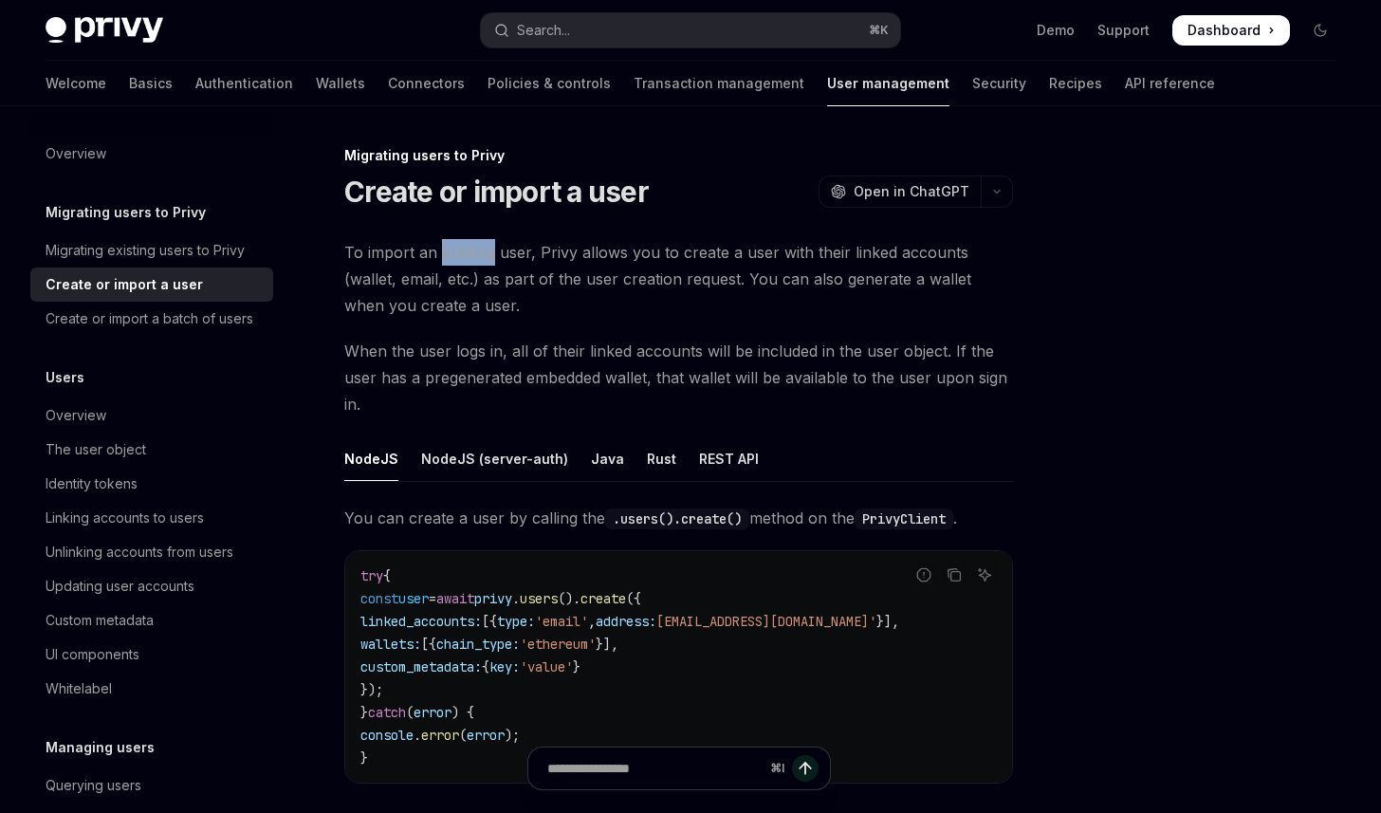
click at [487, 255] on span "To import an existing user, Privy allows you to create a user with their linked…" at bounding box center [678, 279] width 669 height 80
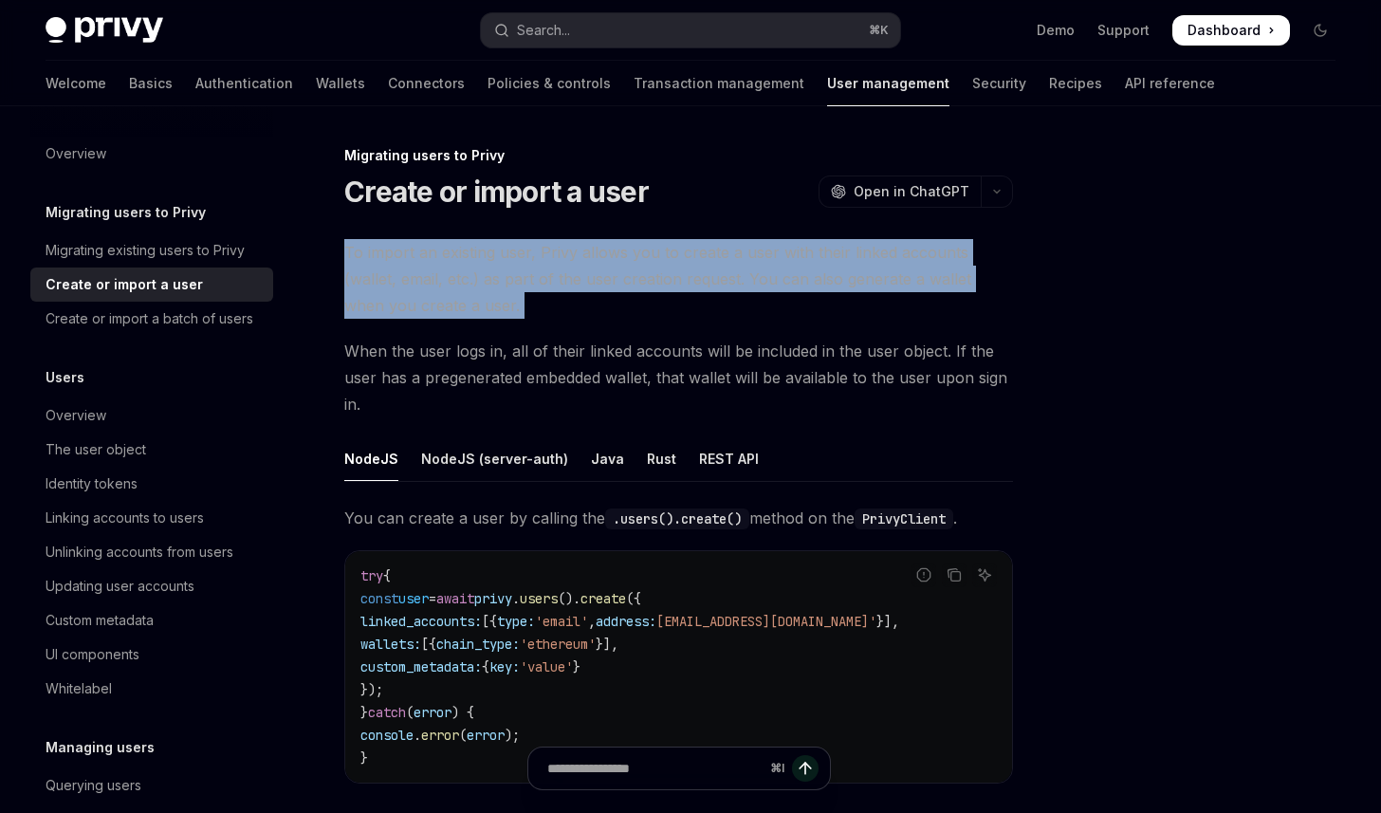
click at [487, 255] on span "To import an existing user, Privy allows you to create a user with their linked…" at bounding box center [678, 279] width 669 height 80
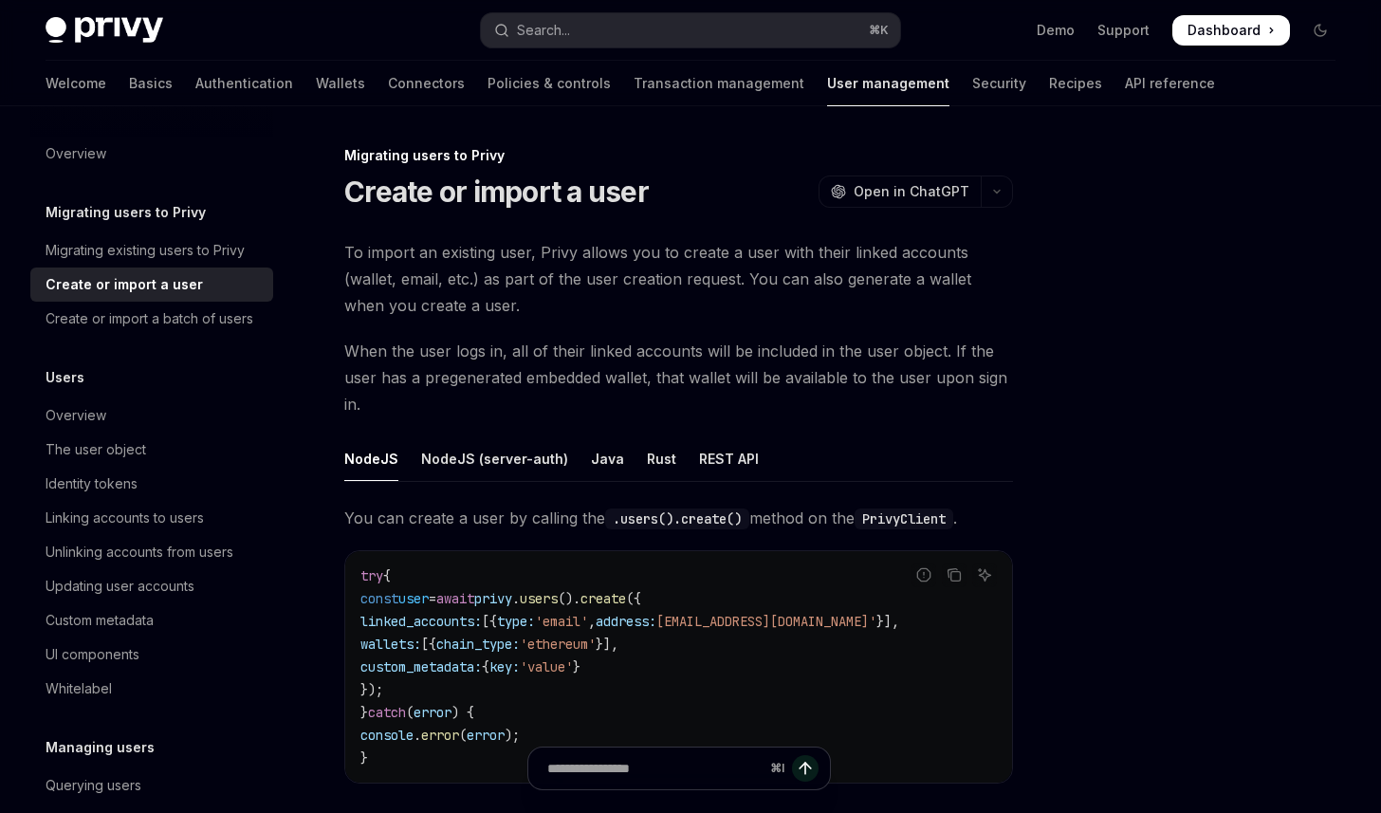
click at [494, 250] on span "To import an existing user, Privy allows you to create a user with their linked…" at bounding box center [678, 279] width 669 height 80
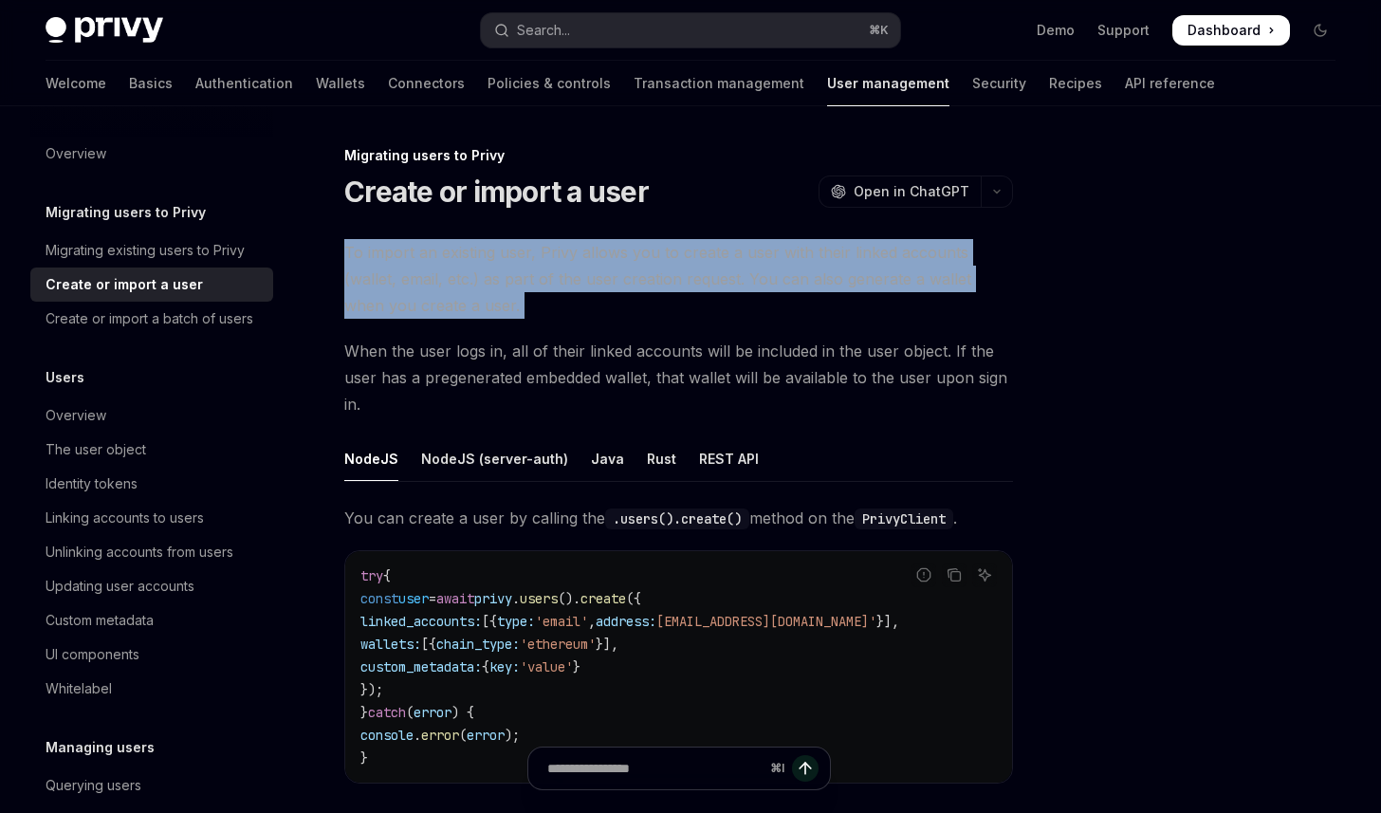
click at [494, 250] on span "To import an existing user, Privy allows you to create a user with their linked…" at bounding box center [678, 279] width 669 height 80
click at [500, 247] on span "To import an existing user, Privy allows you to create a user with their linked…" at bounding box center [678, 279] width 669 height 80
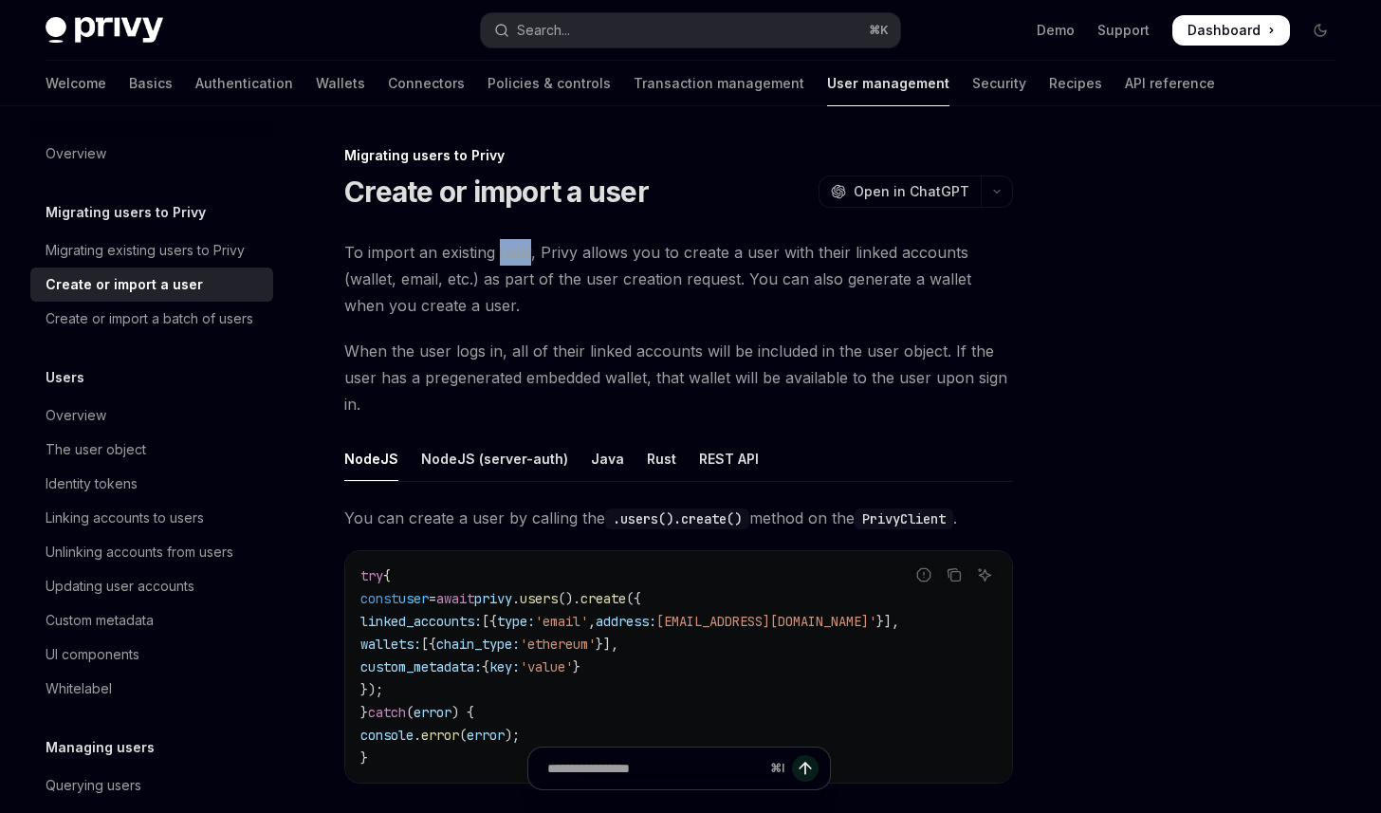
click at [500, 247] on span "To import an existing user, Privy allows you to create a user with their linked…" at bounding box center [678, 279] width 669 height 80
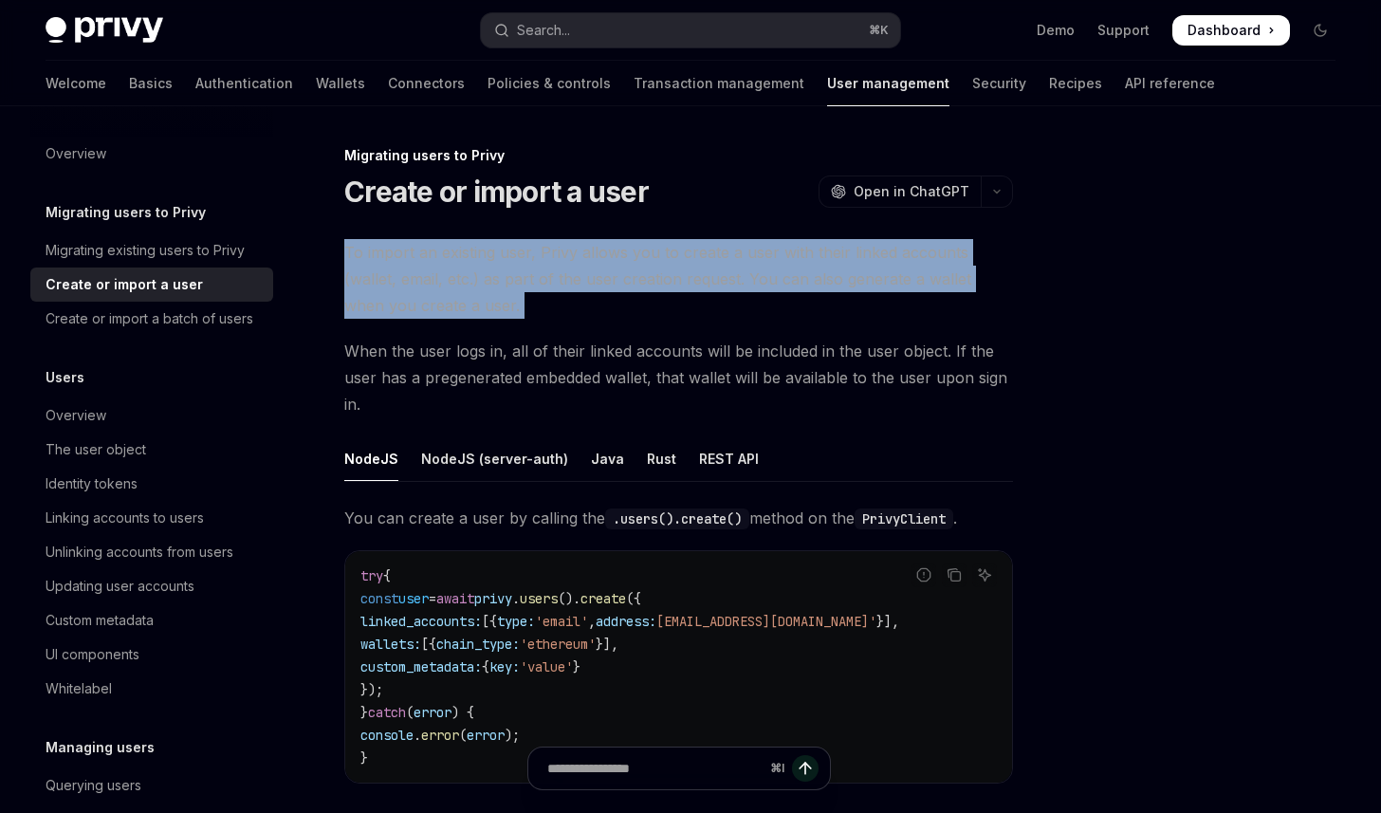
click at [500, 247] on span "To import an existing user, Privy allows you to create a user with their linked…" at bounding box center [678, 279] width 669 height 80
click at [505, 243] on span "To import an existing user, Privy allows you to create a user with their linked…" at bounding box center [678, 279] width 669 height 80
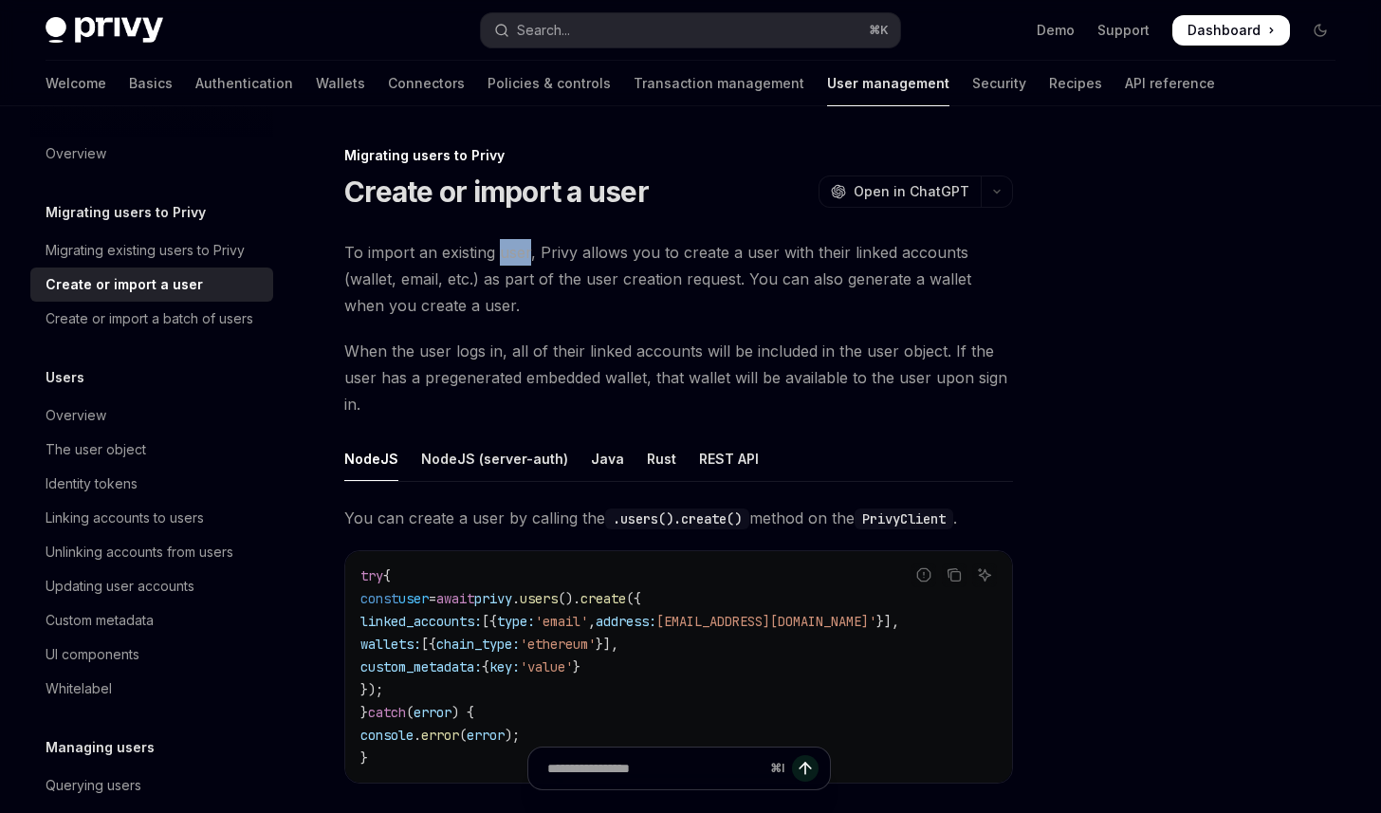
click at [505, 243] on span "To import an existing user, Privy allows you to create a user with their linked…" at bounding box center [678, 279] width 669 height 80
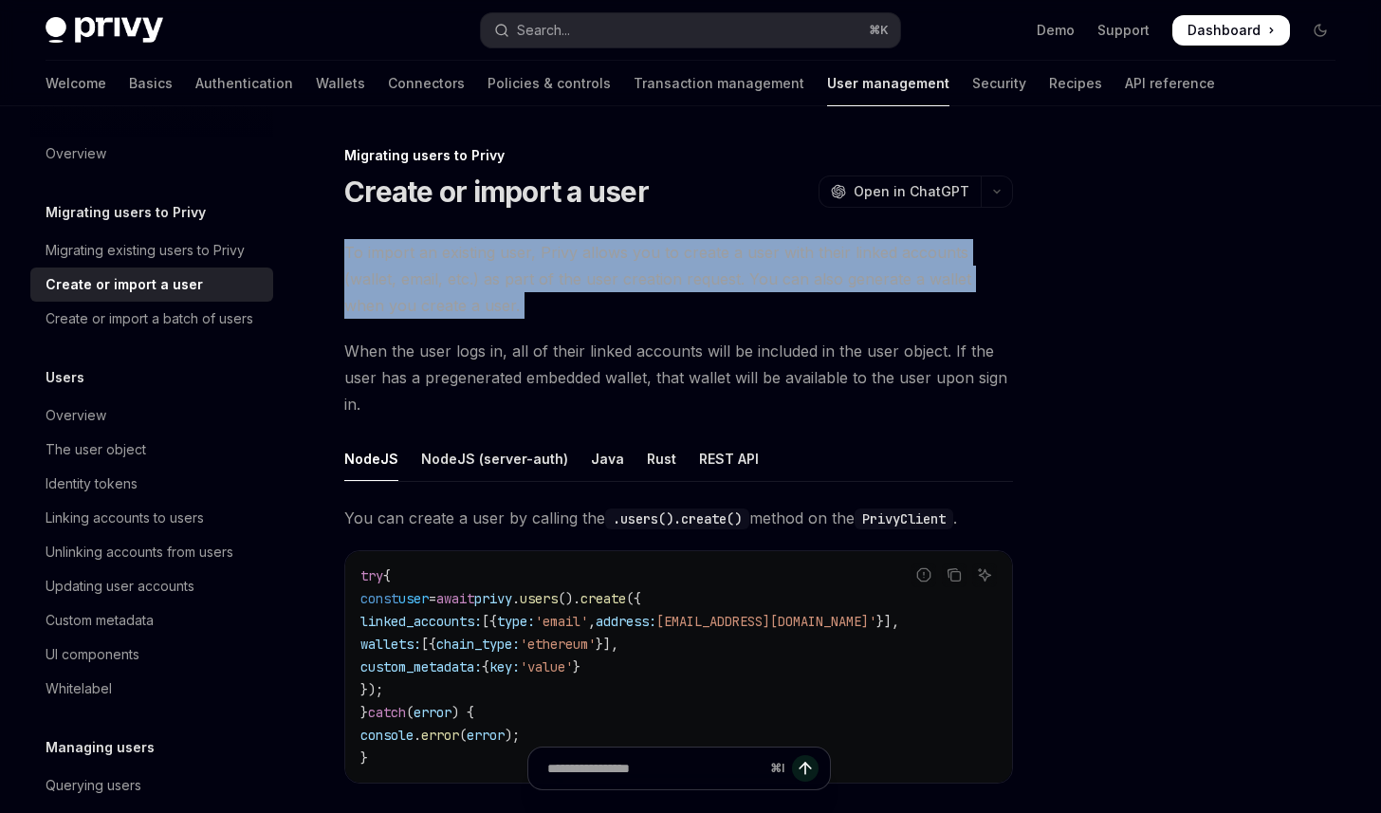
click at [505, 243] on span "To import an existing user, Privy allows you to create a user with their linked…" at bounding box center [678, 279] width 669 height 80
click at [500, 238] on div "Migrating users to Privy Create or import a user OpenAI Open in ChatGPT OpenAI …" at bounding box center [501, 696] width 1032 height 1105
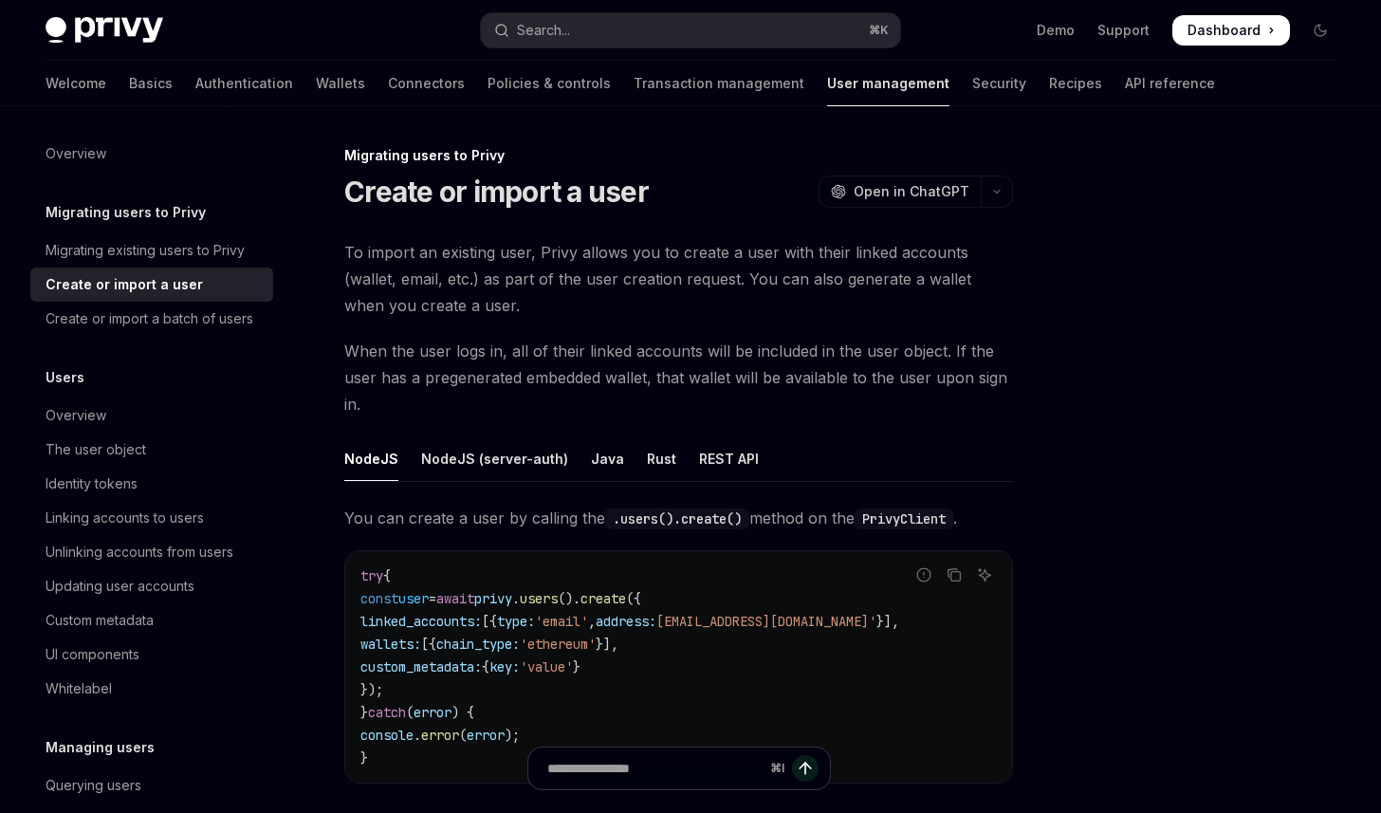
click at [1209, 34] on span "Dashboard" at bounding box center [1224, 30] width 73 height 19
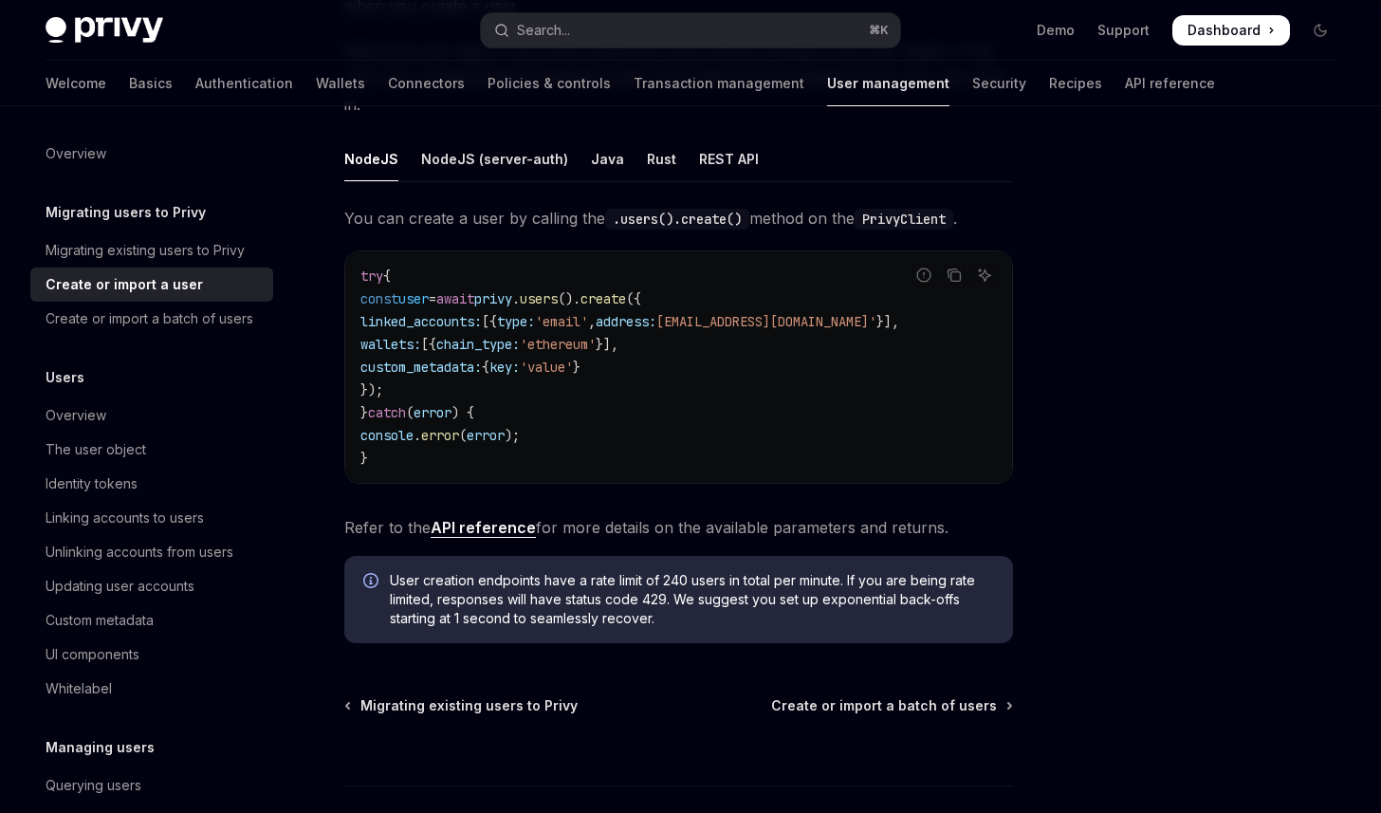
scroll to position [303, 0]
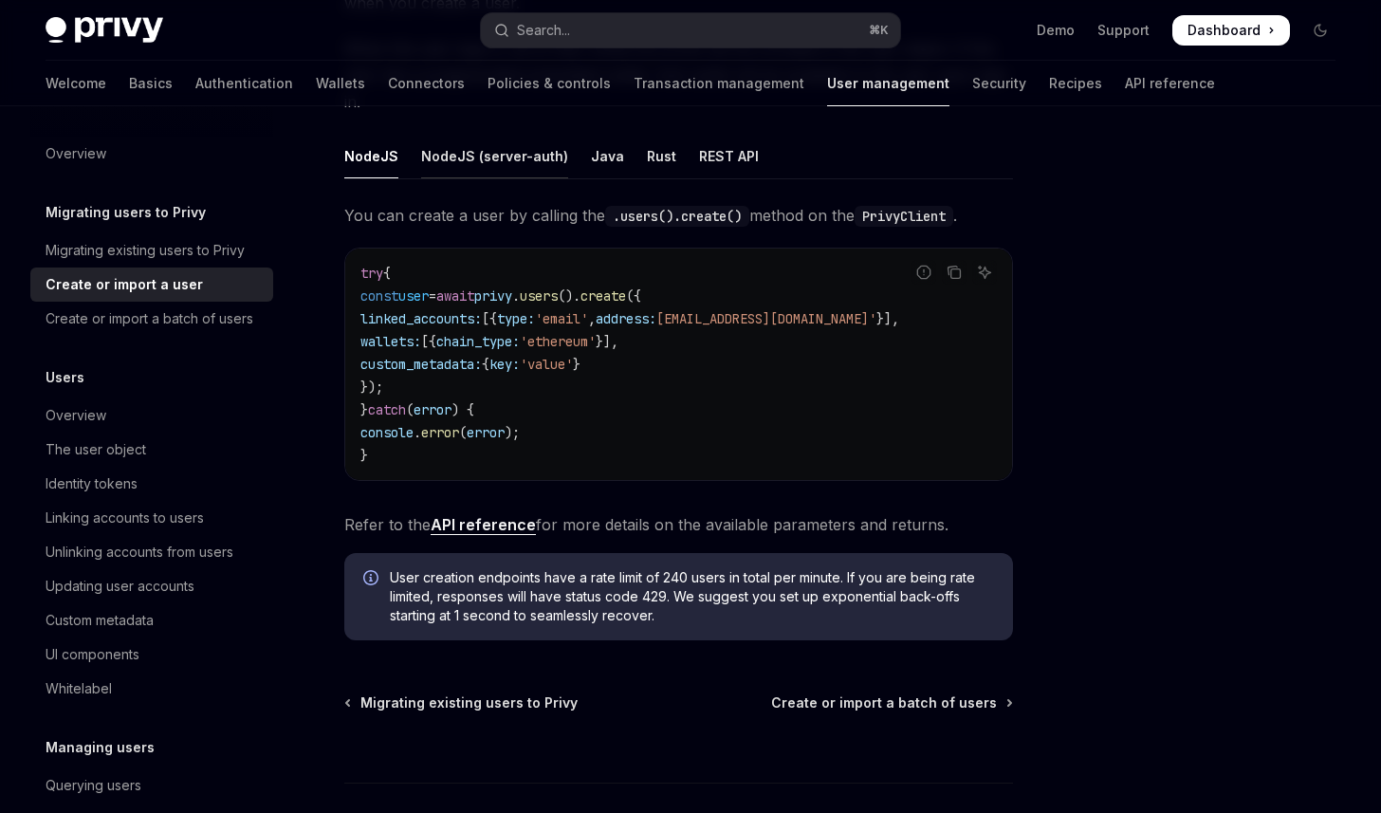
click at [472, 159] on div "NodeJS (server-auth)" at bounding box center [494, 156] width 147 height 45
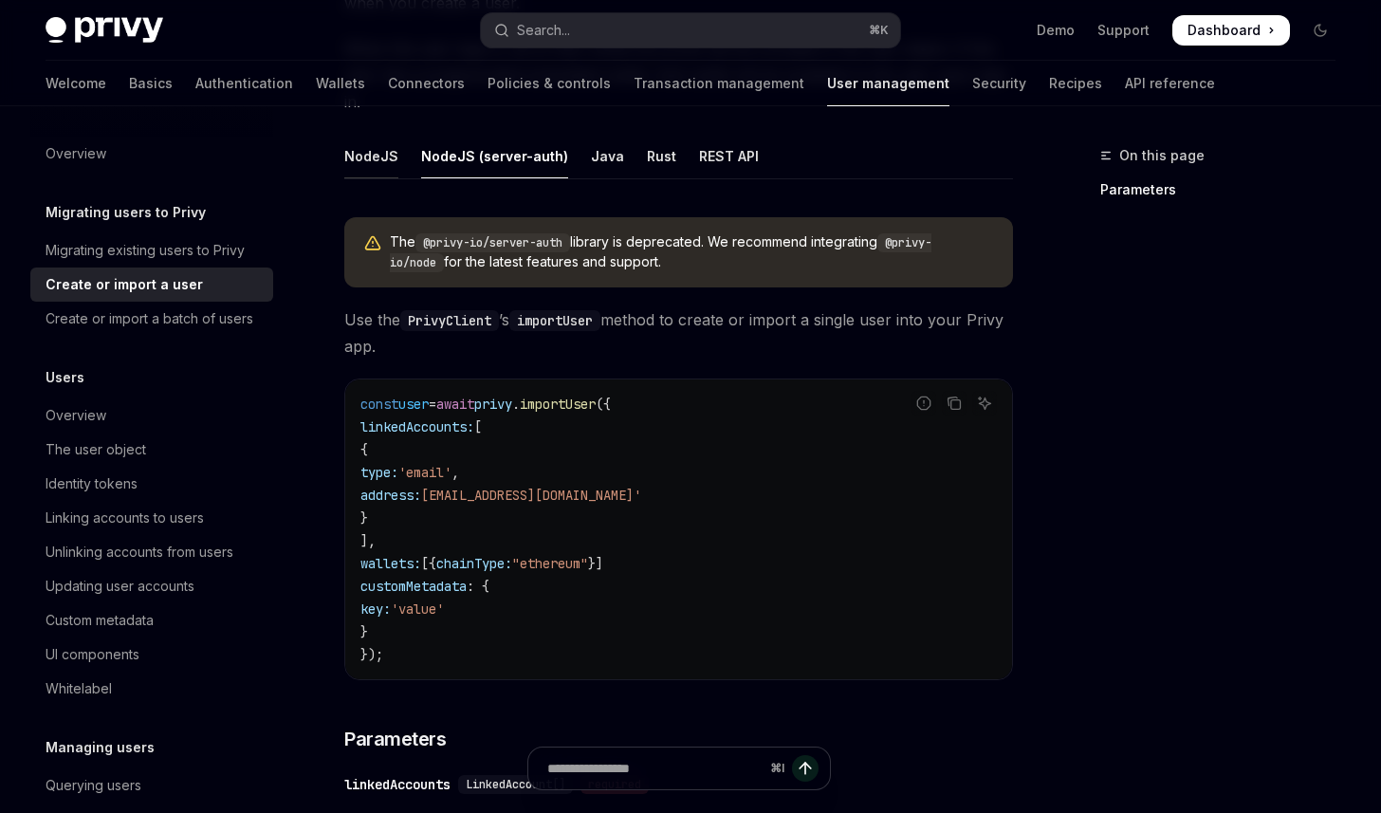
click at [366, 157] on div "NodeJS" at bounding box center [371, 156] width 54 height 45
type textarea "*"
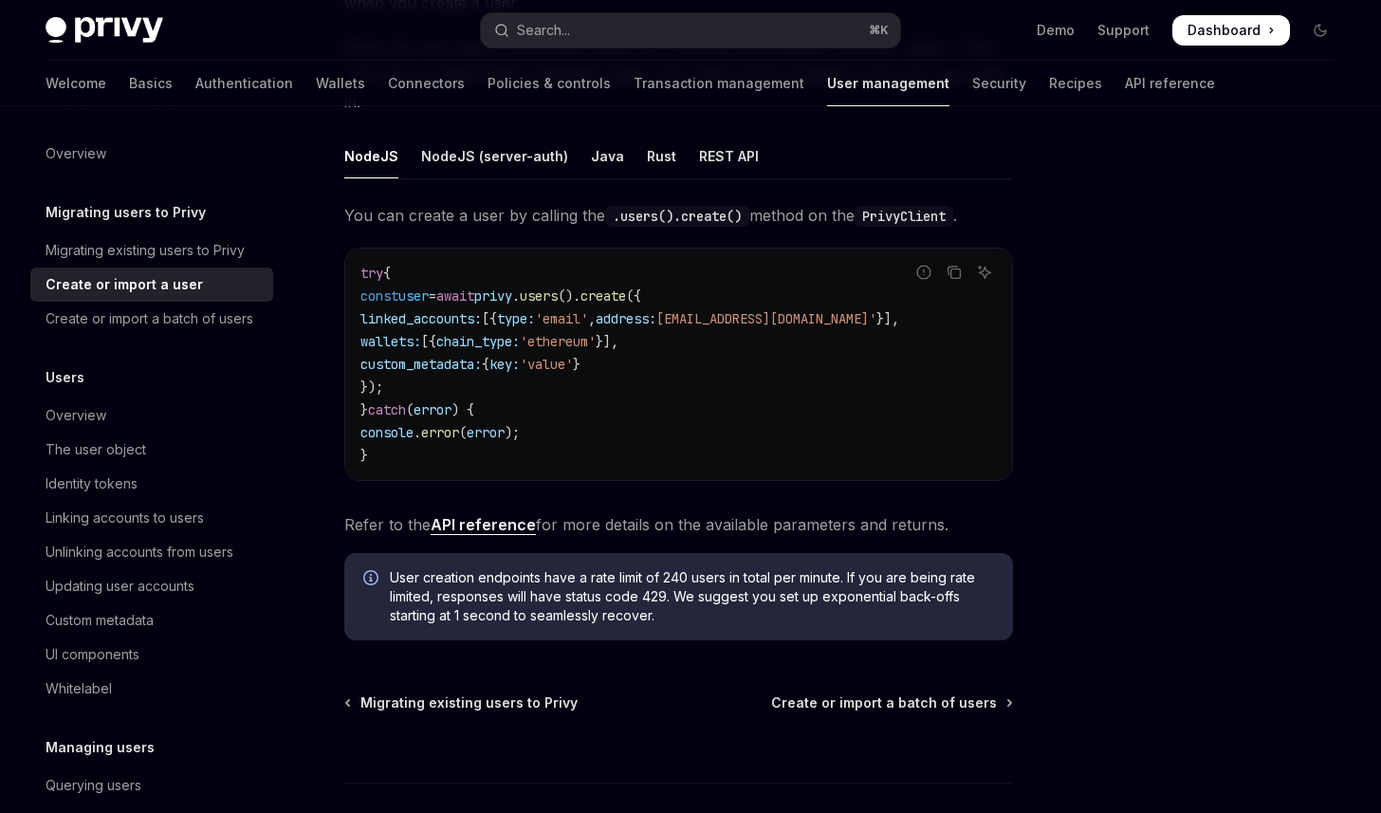
click at [1185, 375] on div at bounding box center [1207, 478] width 288 height 669
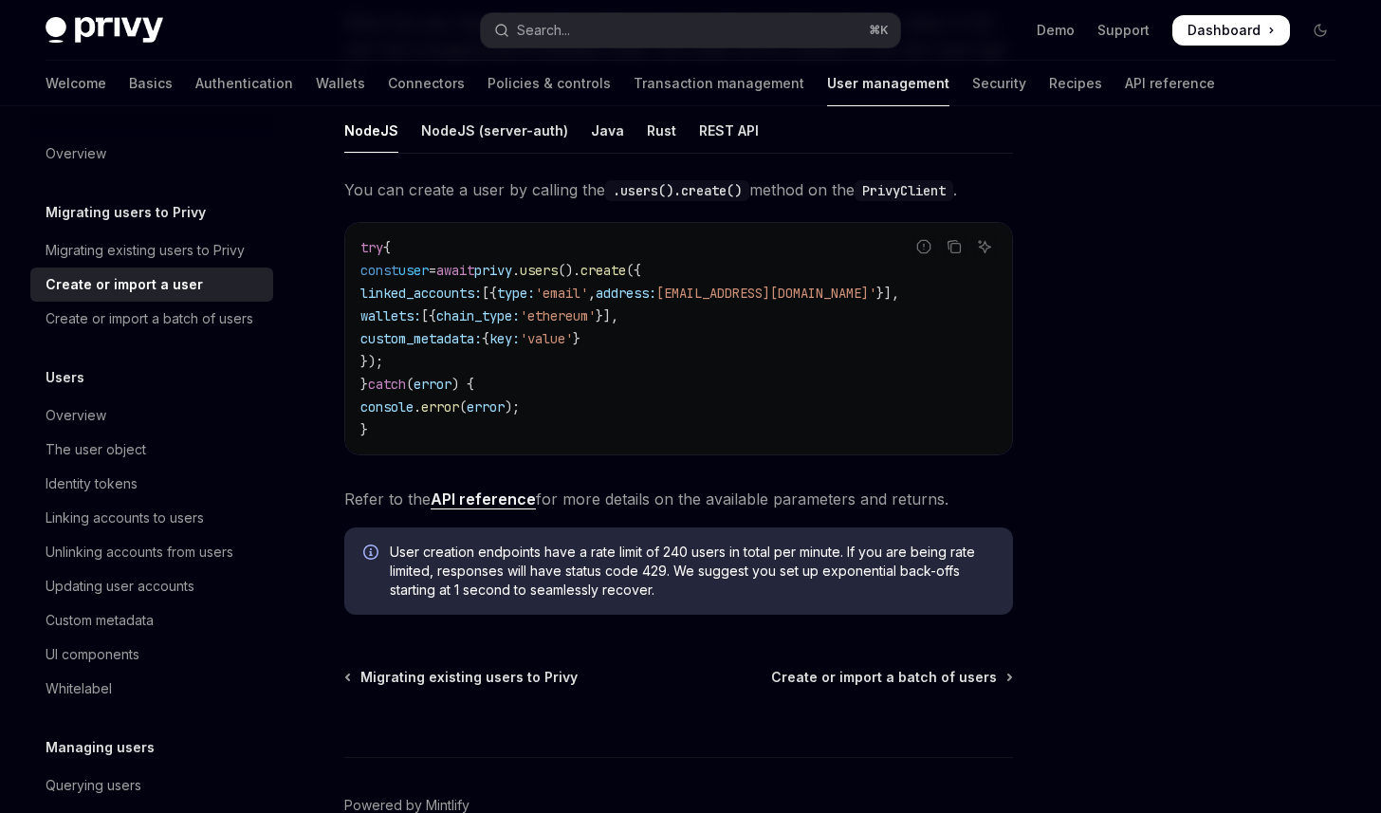
scroll to position [329, 0]
click at [492, 495] on link "API reference" at bounding box center [483, 499] width 105 height 20
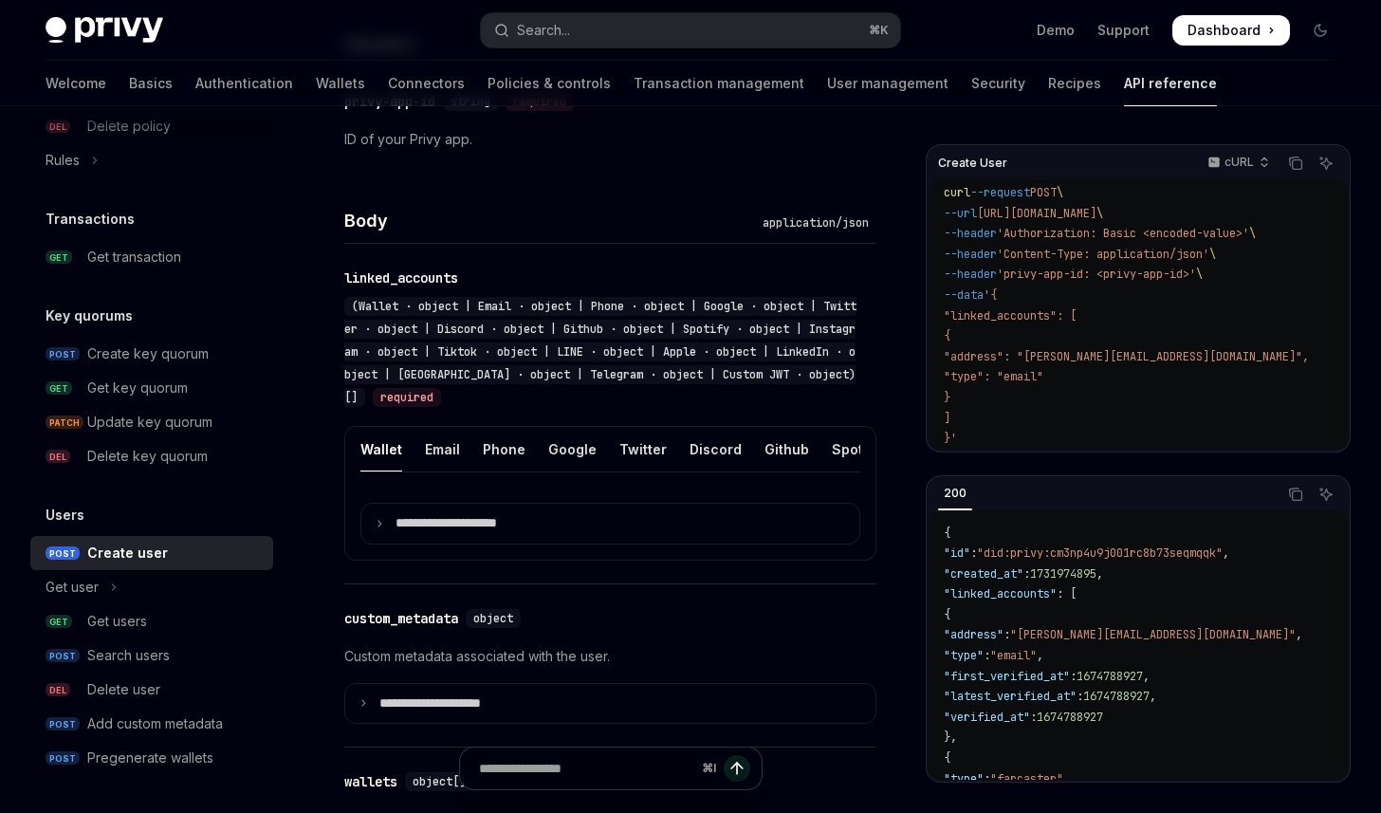
scroll to position [693, 0]
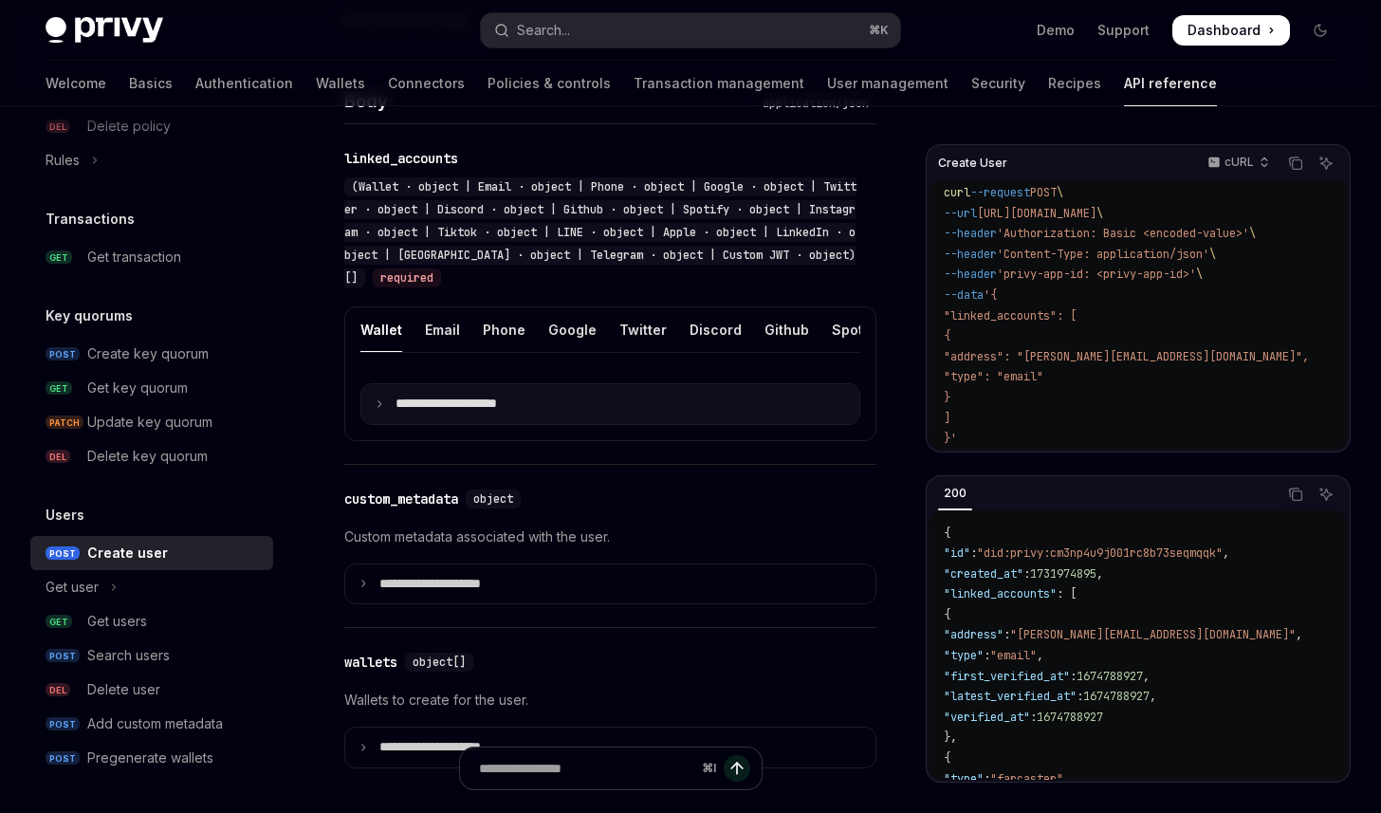
click at [474, 413] on p "**********" at bounding box center [462, 404] width 132 height 17
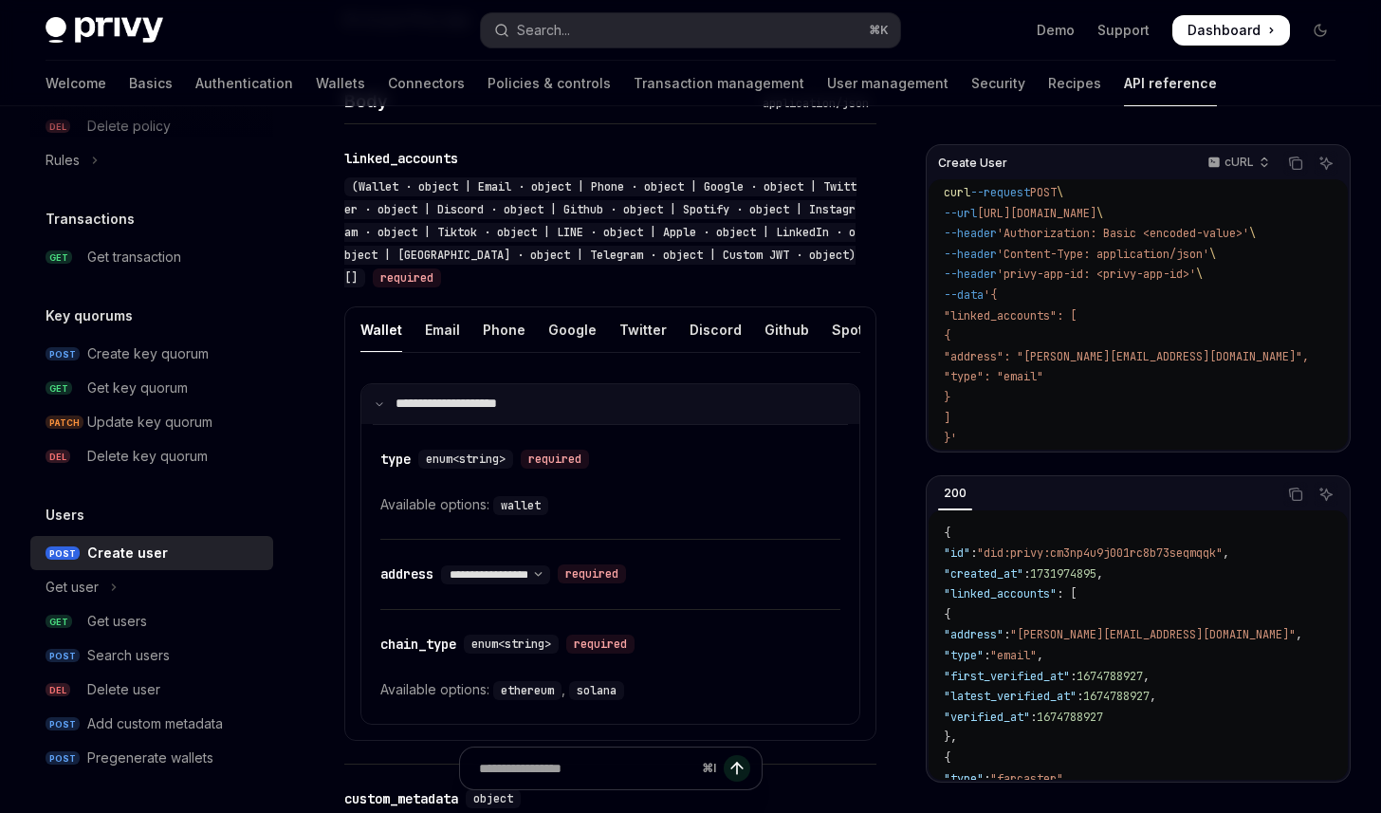
click at [474, 410] on p "**********" at bounding box center [459, 404] width 126 height 17
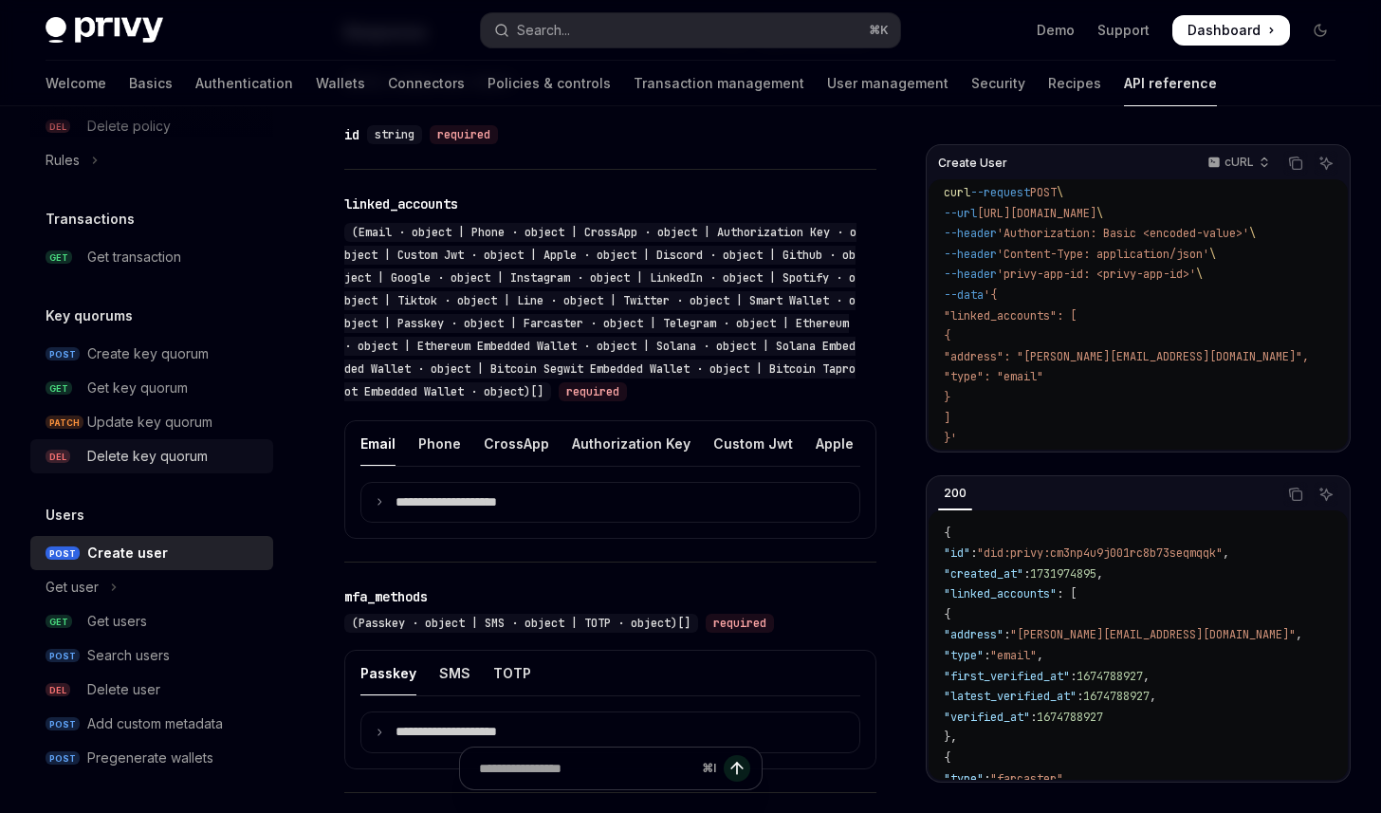
scroll to position [1533, 0]
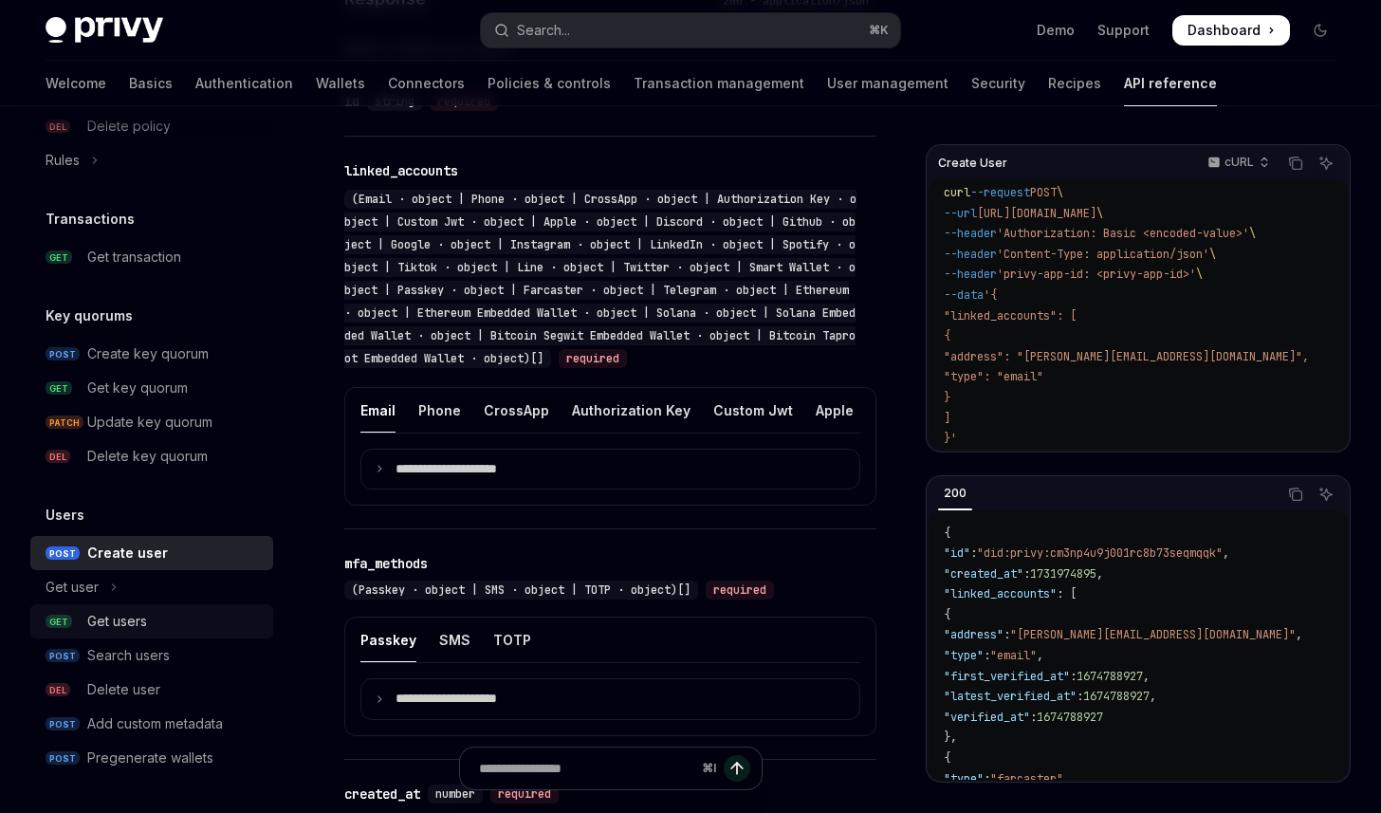
click at [139, 619] on div "Get users" at bounding box center [117, 621] width 60 height 23
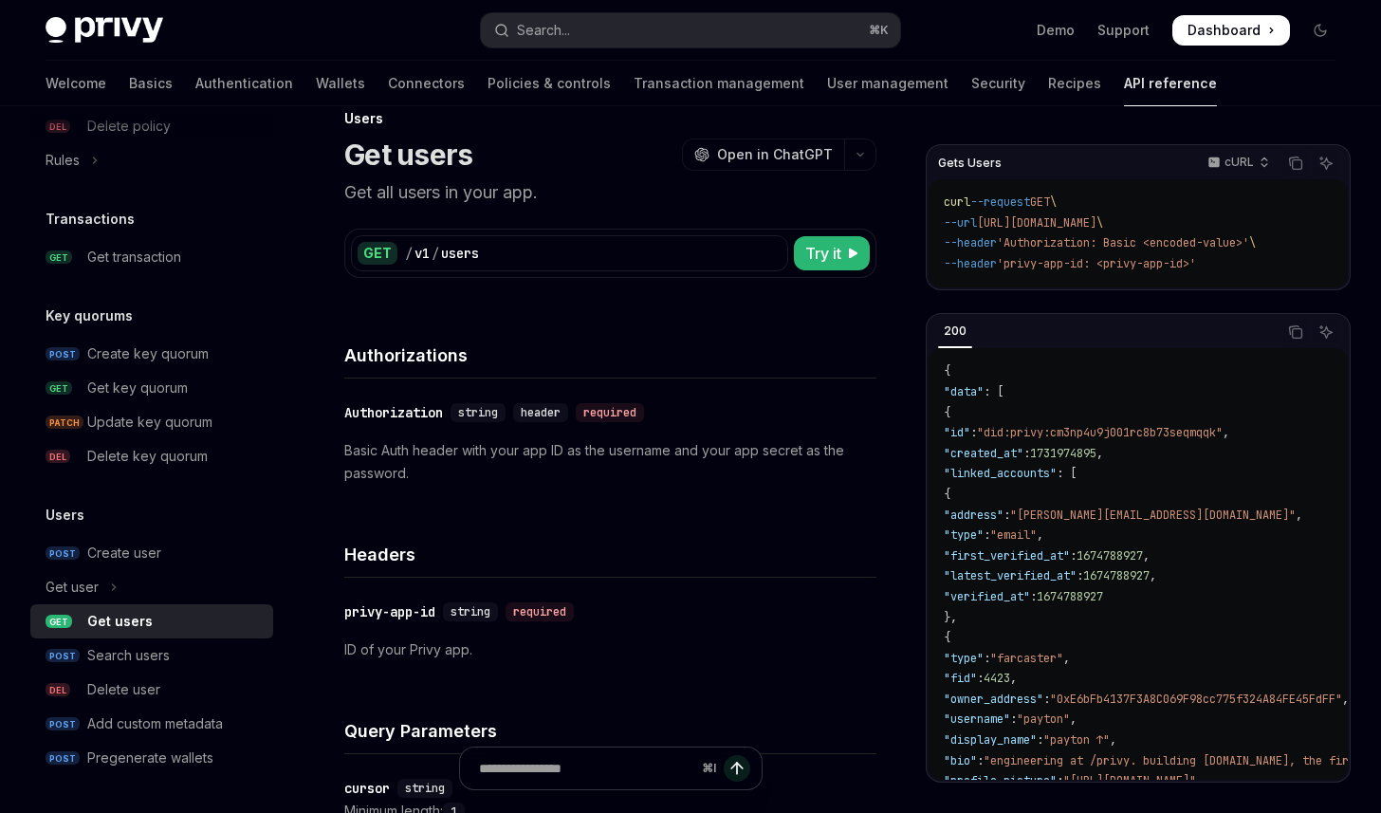
scroll to position [38, 0]
click at [164, 663] on div "Search users" at bounding box center [128, 655] width 83 height 23
type textarea "*"
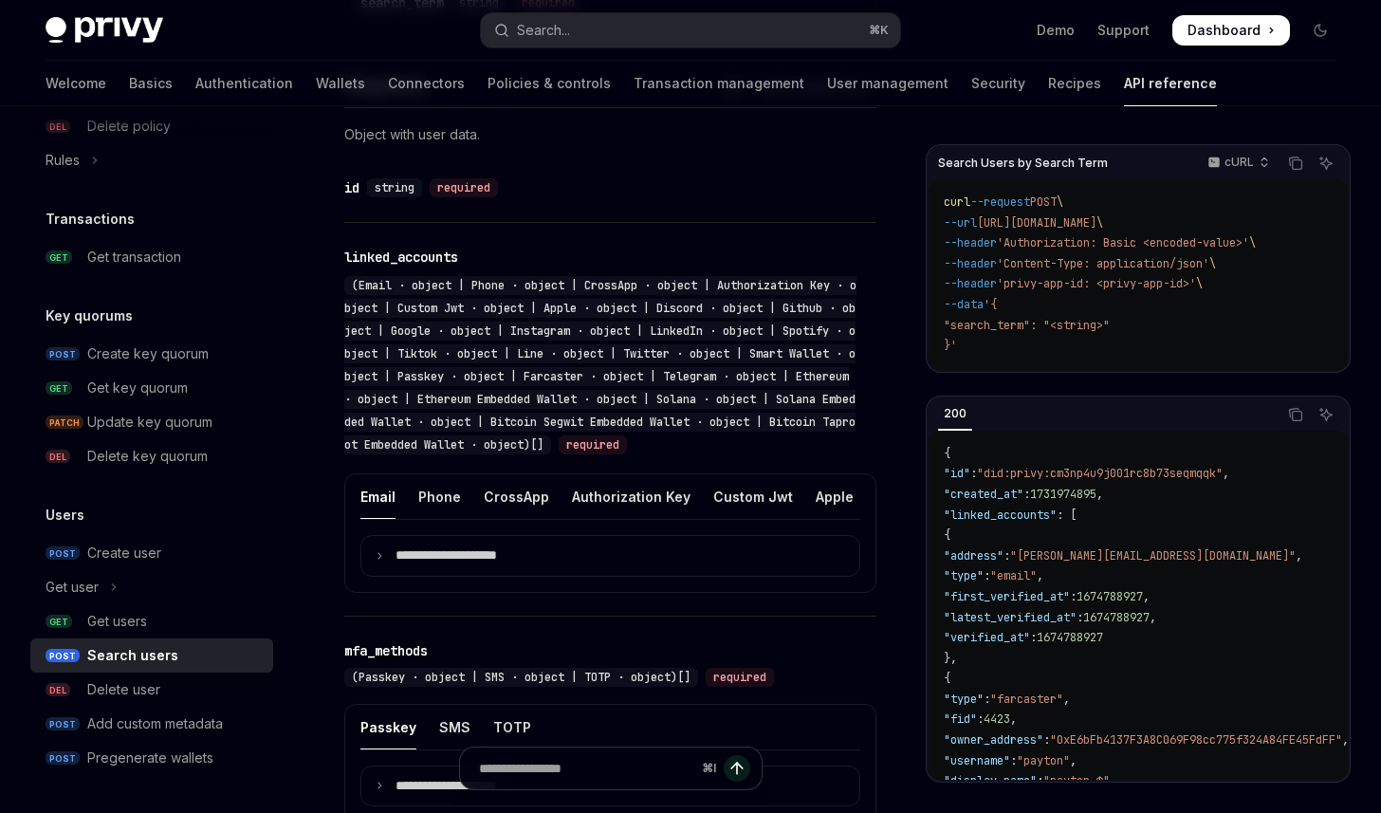
scroll to position [1392, 0]
